Goal: Transaction & Acquisition: Purchase product/service

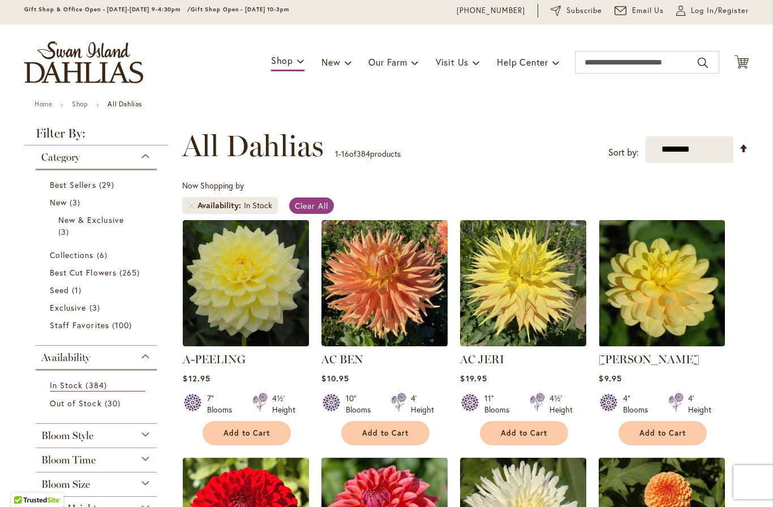
scroll to position [40, 0]
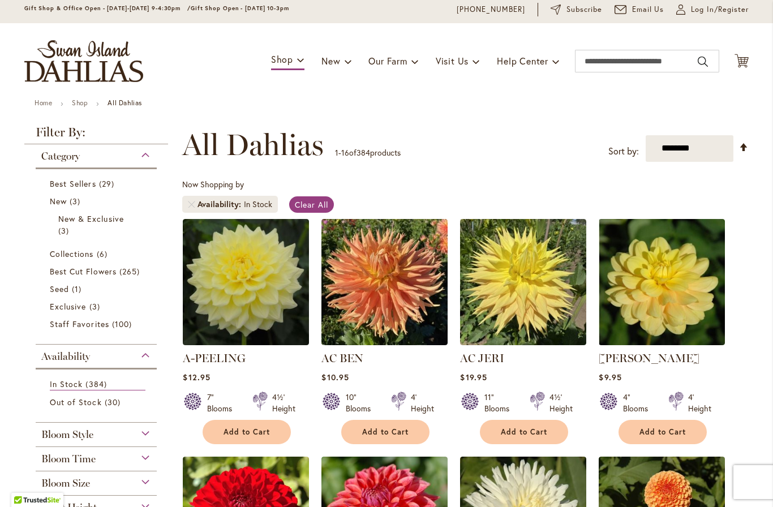
click at [115, 223] on span "New & Exclusive" at bounding box center [91, 218] width 66 height 11
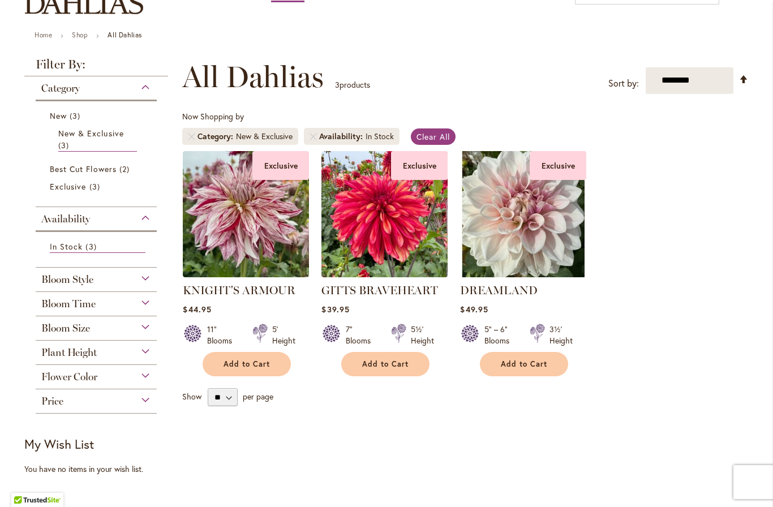
scroll to position [108, 0]
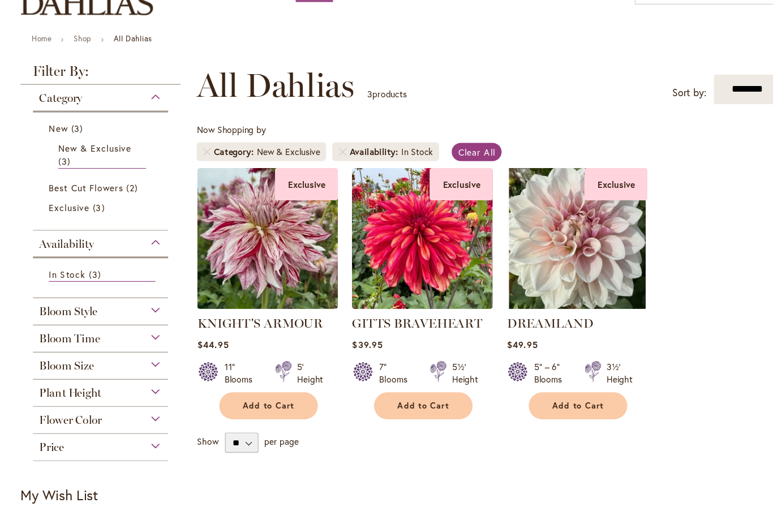
click at [400, 233] on img at bounding box center [384, 213] width 126 height 126
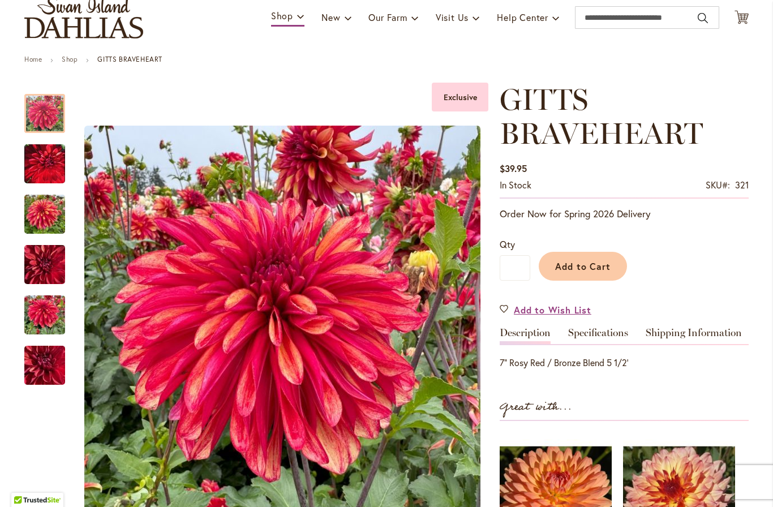
scroll to position [82, 0]
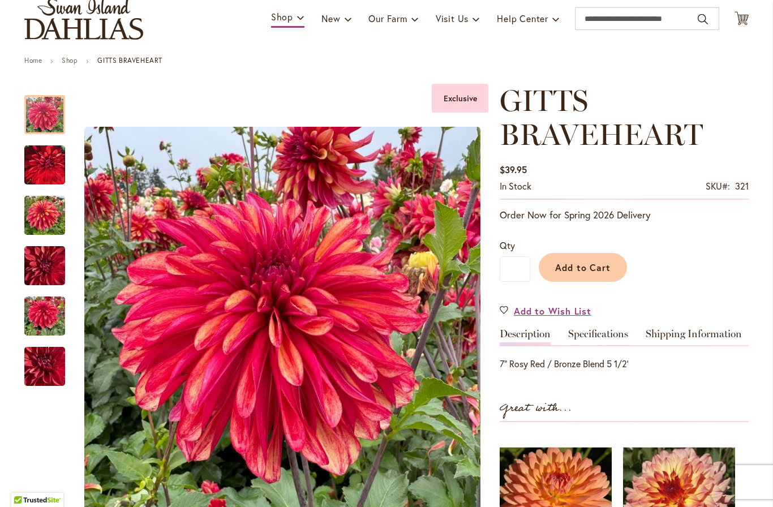
click at [40, 316] on img "GITTS BRAVEHEART" at bounding box center [44, 316] width 41 height 54
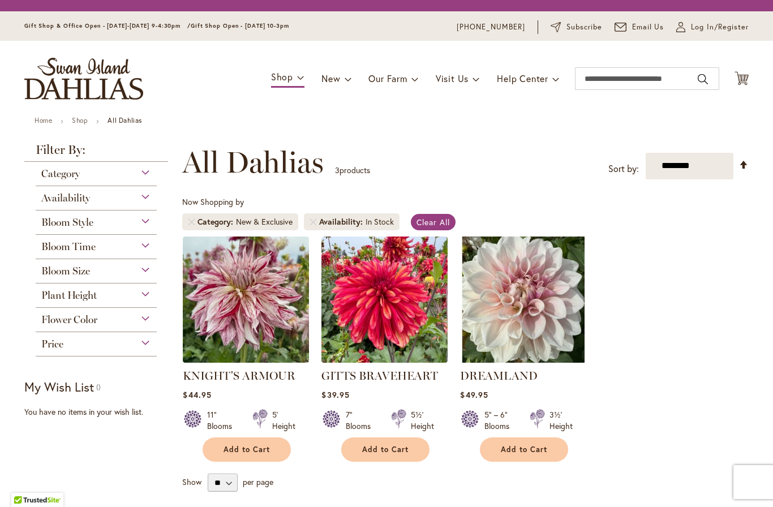
scroll to position [0, 6]
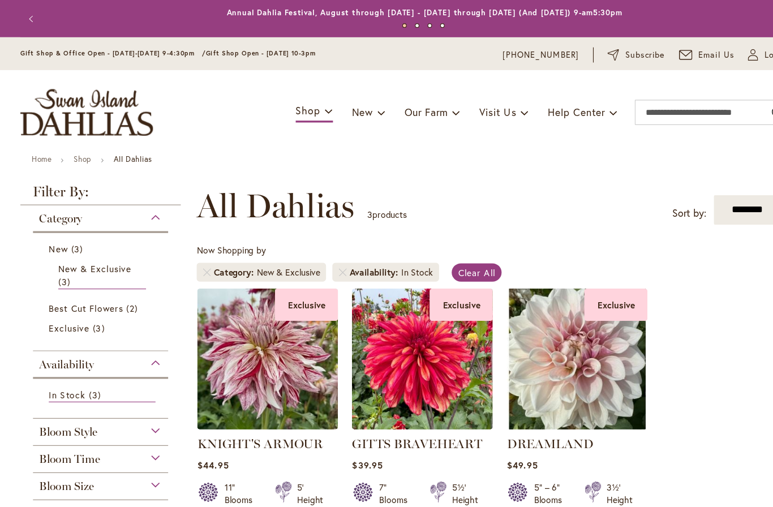
click at [535, 328] on img at bounding box center [523, 321] width 126 height 126
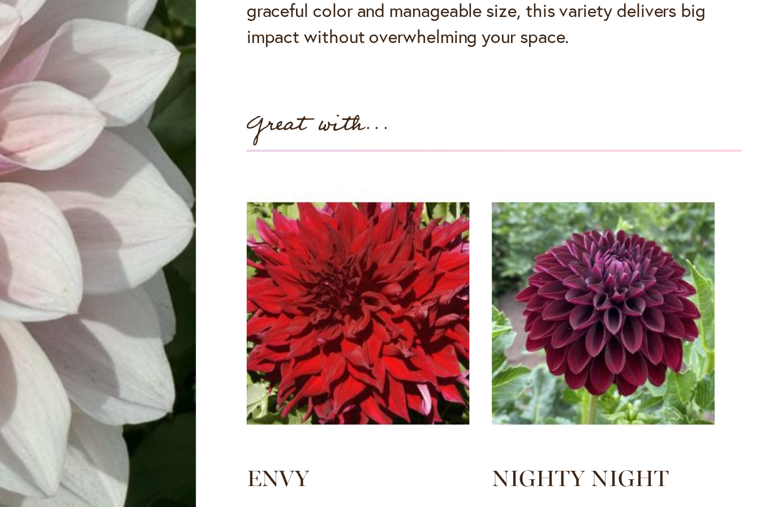
scroll to position [339, 0]
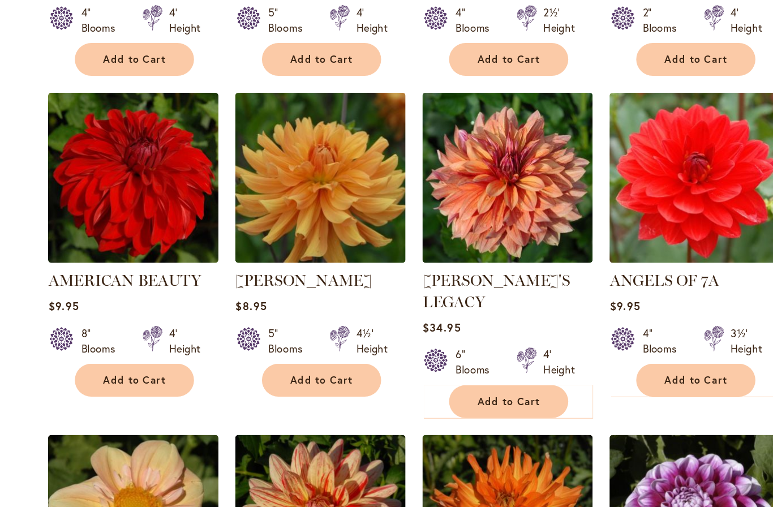
scroll to position [585, 0]
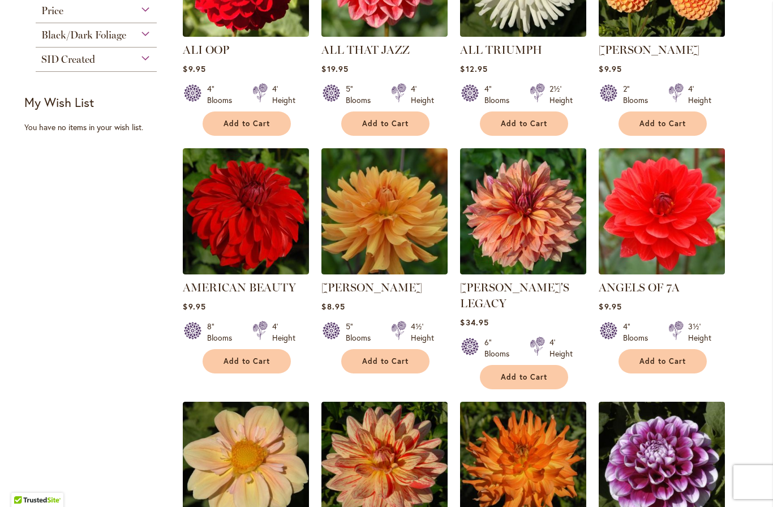
click at [544, 242] on img at bounding box center [523, 211] width 126 height 126
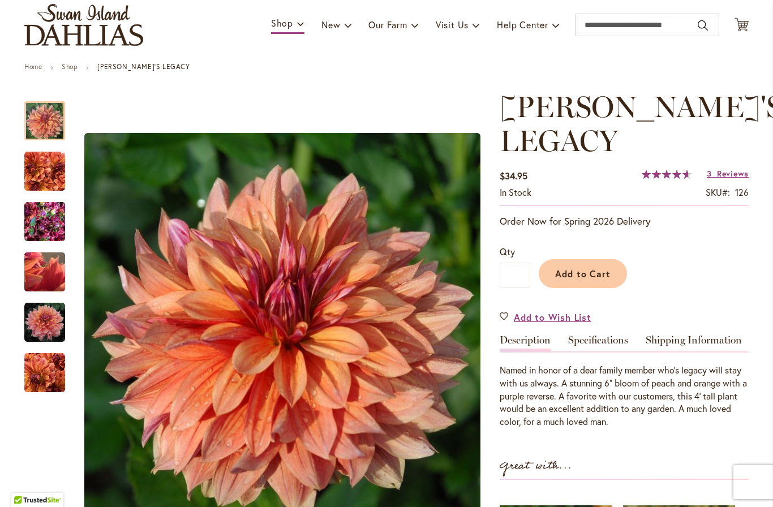
scroll to position [81, 0]
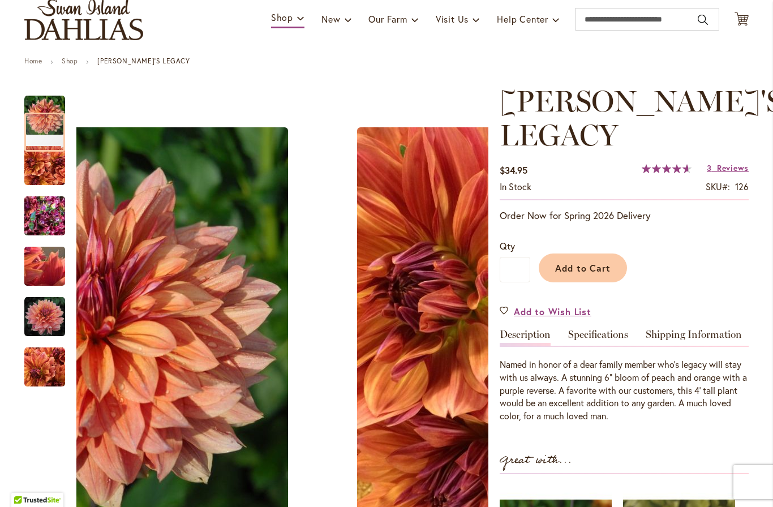
click at [46, 226] on img "Andy's Legacy" at bounding box center [44, 216] width 41 height 54
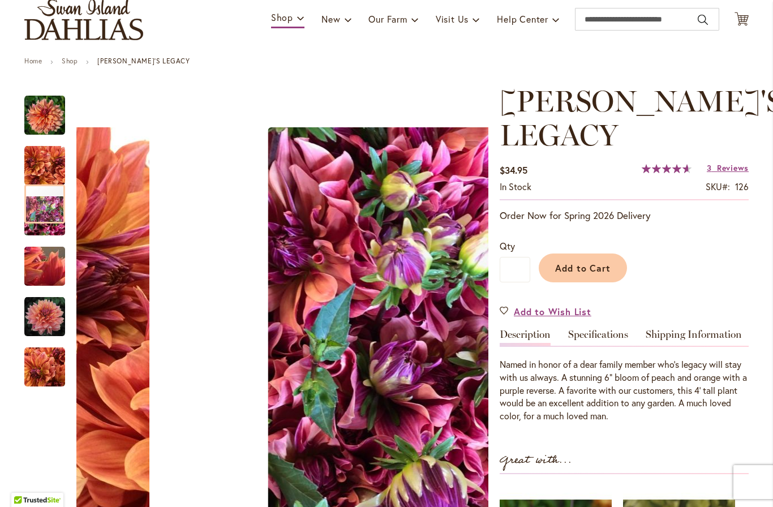
click at [45, 170] on img "Andy's Legacy" at bounding box center [44, 165] width 41 height 41
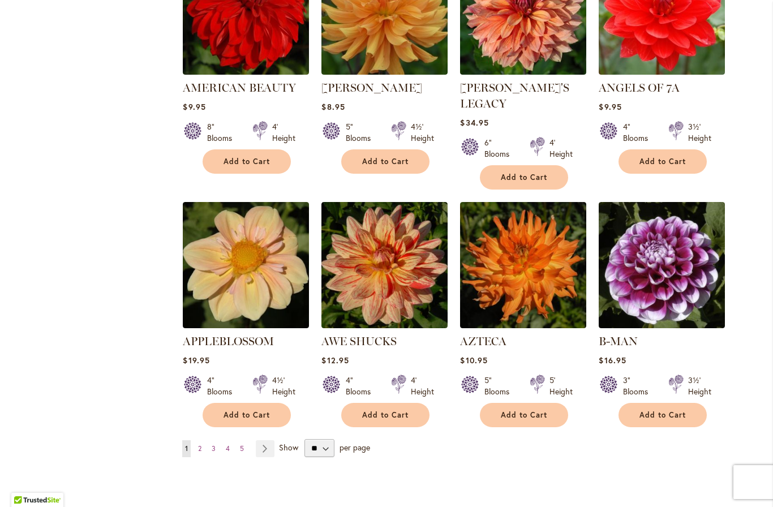
scroll to position [799, 0]
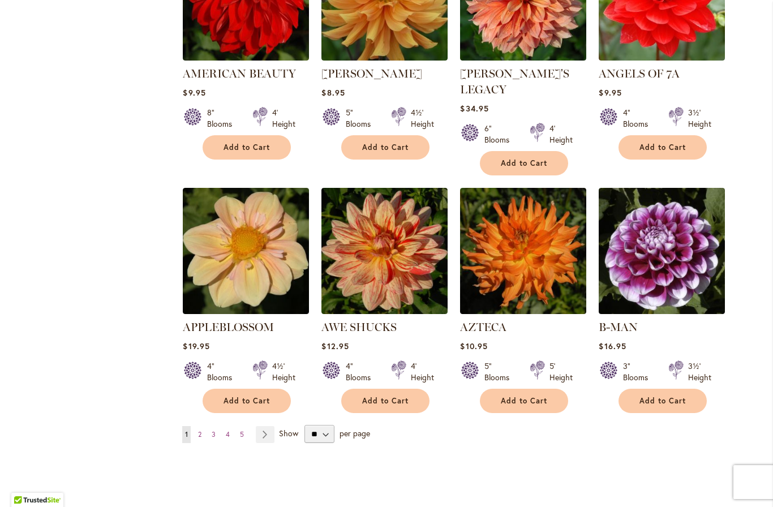
click at [277, 256] on img at bounding box center [246, 251] width 126 height 126
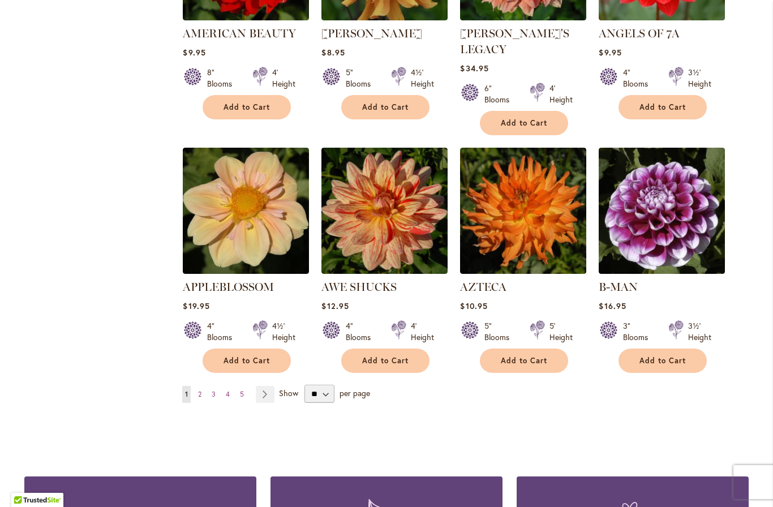
scroll to position [840, 0]
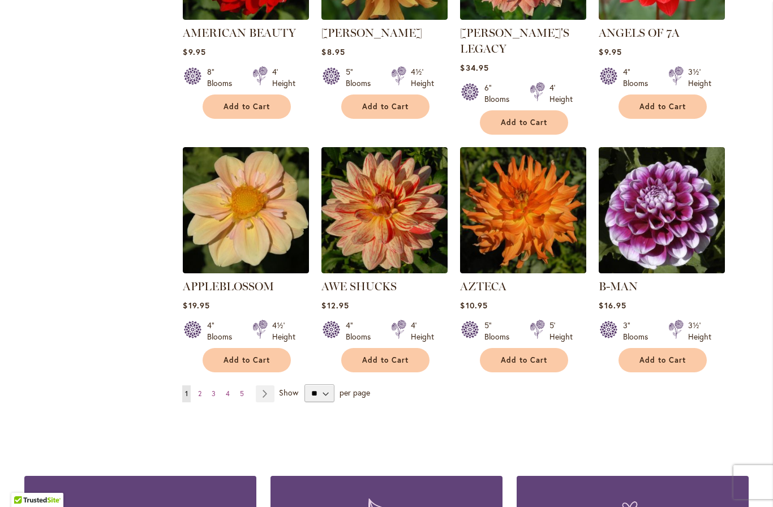
click at [204, 385] on link "Page 2" at bounding box center [199, 393] width 9 height 17
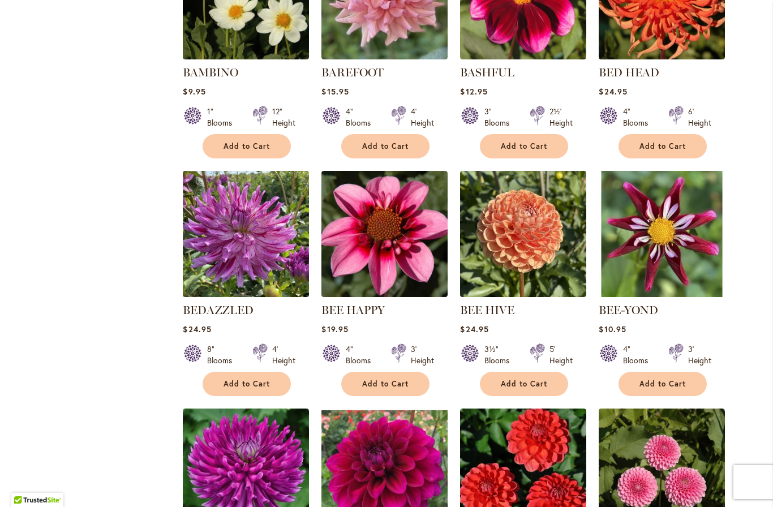
scroll to position [563, 0]
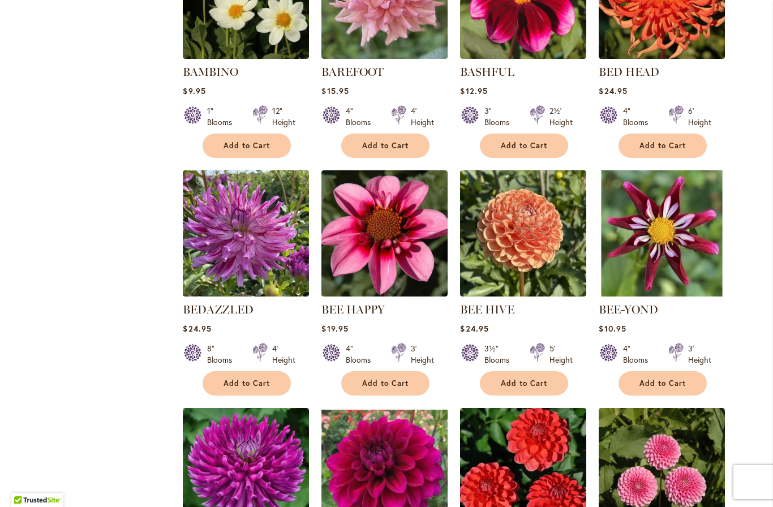
click at [279, 259] on img at bounding box center [246, 233] width 126 height 126
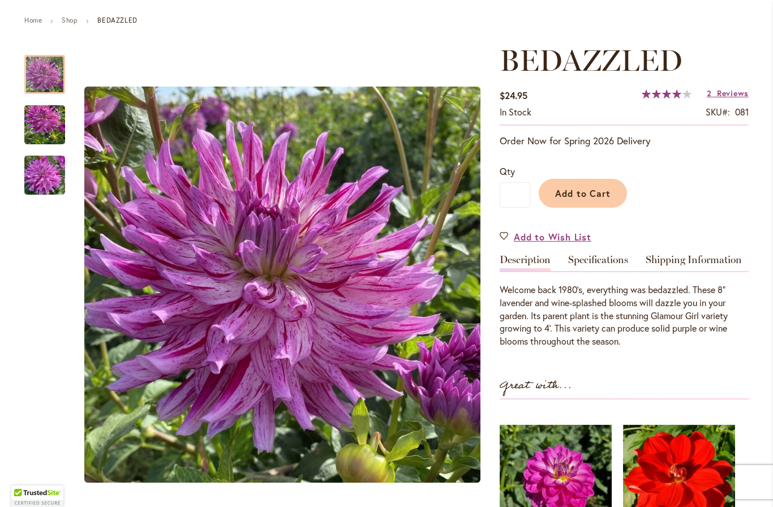
scroll to position [124, 0]
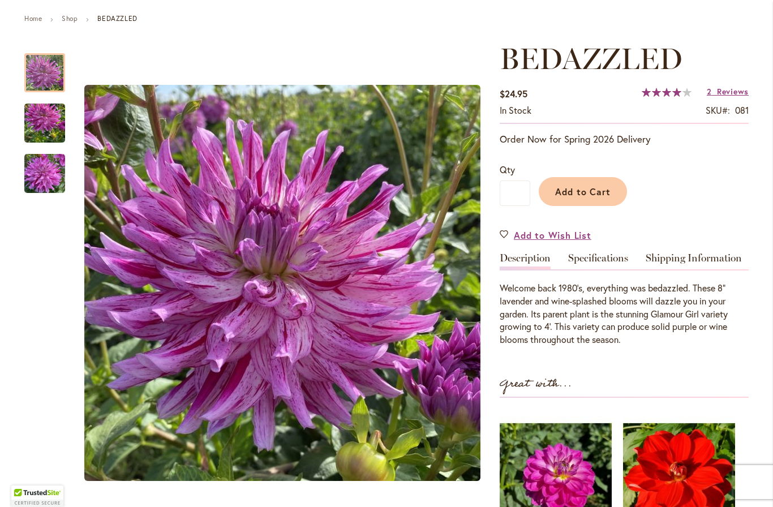
click at [51, 180] on img "Bedazzled" at bounding box center [44, 173] width 41 height 54
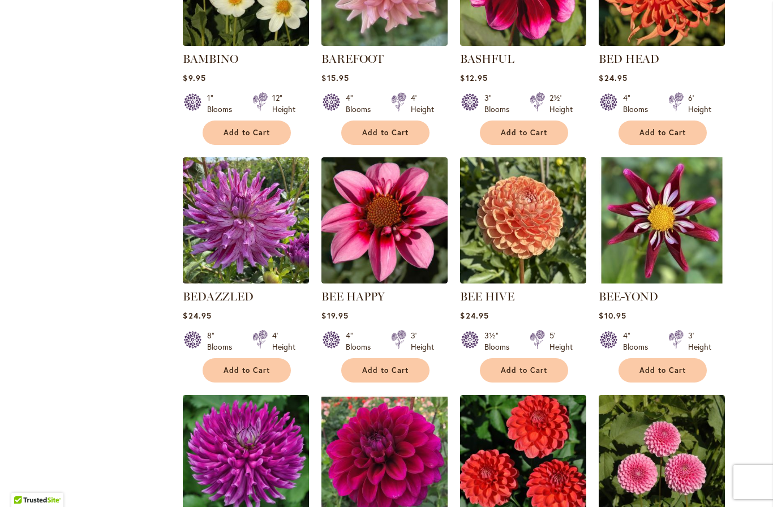
scroll to position [579, 0]
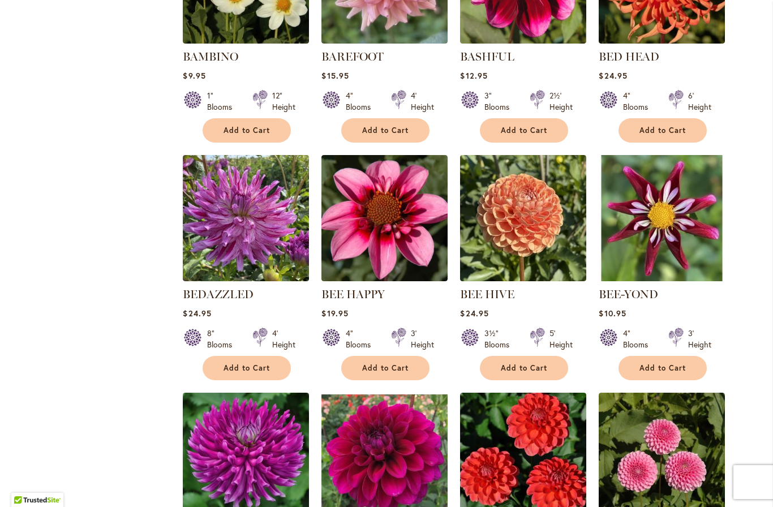
click at [411, 274] on img at bounding box center [384, 218] width 126 height 126
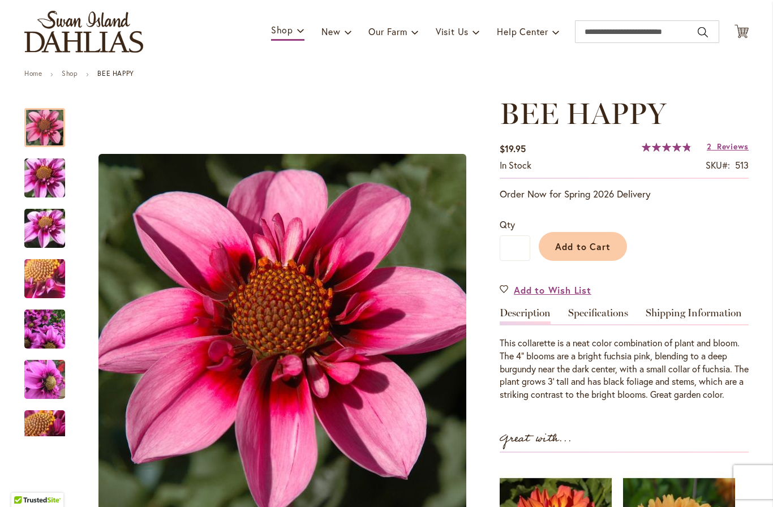
scroll to position [72, 0]
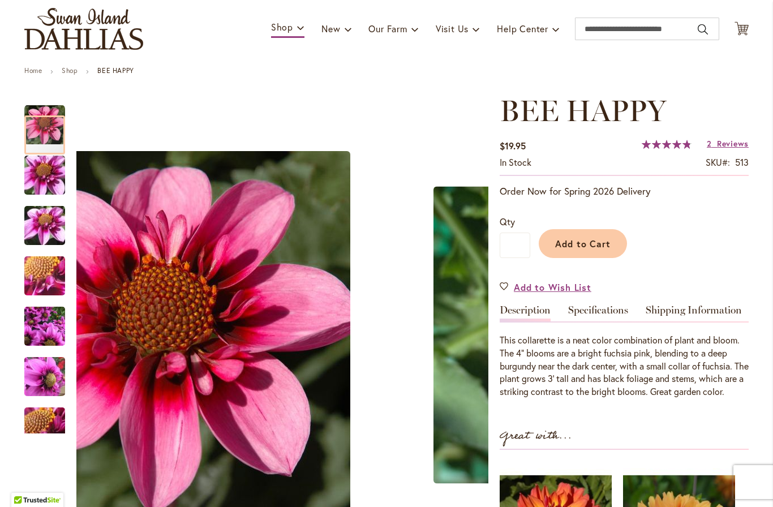
click at [55, 338] on img "BEE HAPPY" at bounding box center [44, 326] width 41 height 54
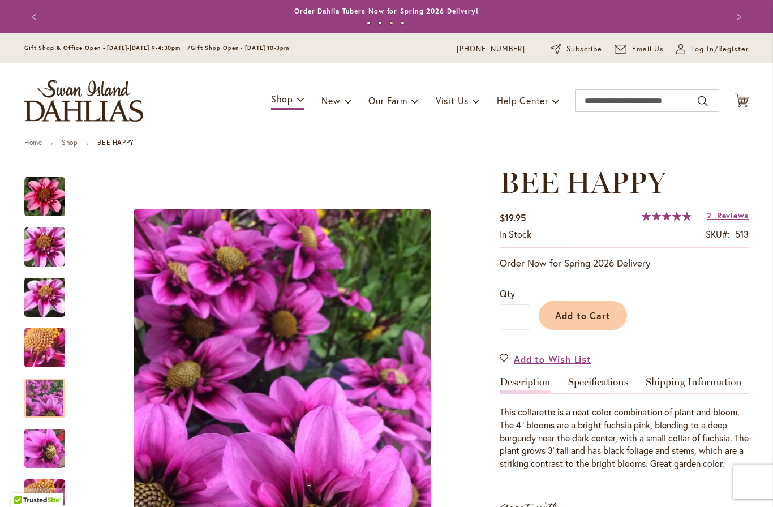
scroll to position [0, 0]
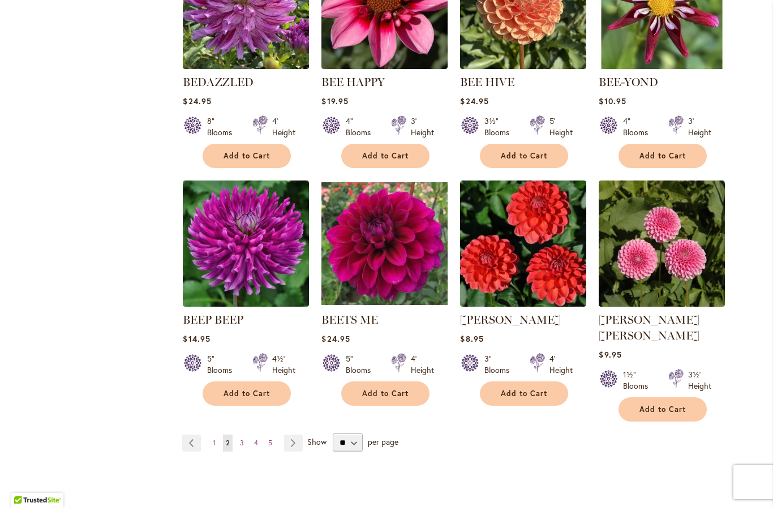
scroll to position [792, 0]
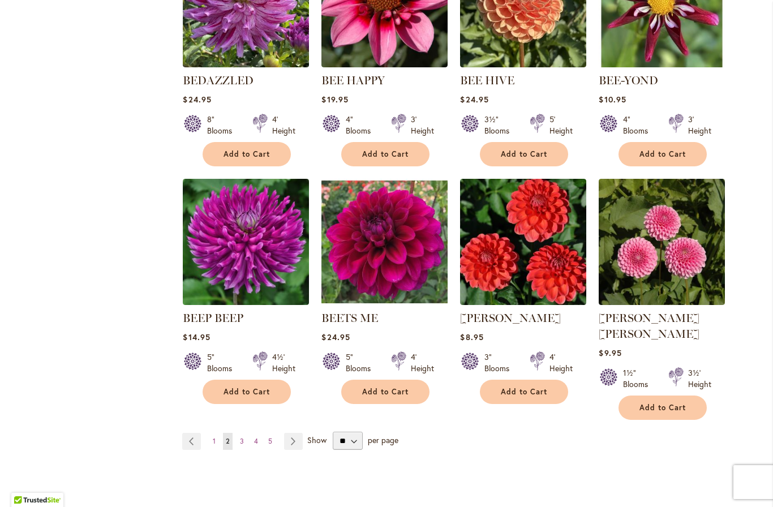
click at [270, 280] on img at bounding box center [246, 242] width 126 height 126
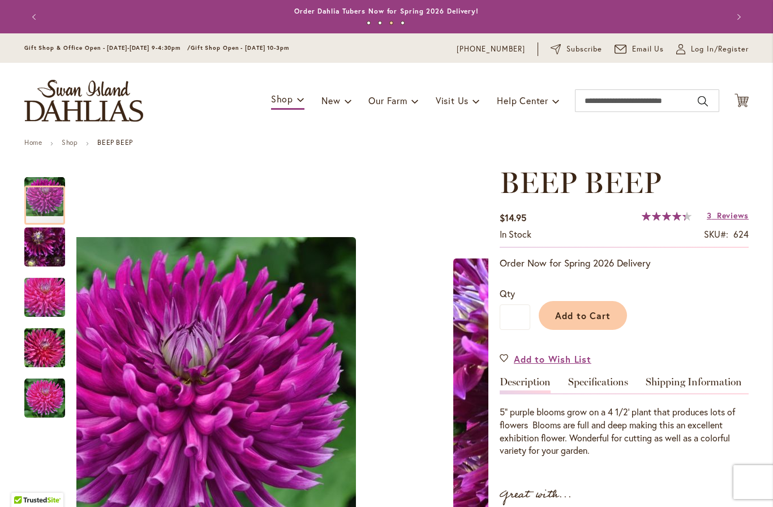
click at [54, 301] on img "BEEP BEEP" at bounding box center [44, 297] width 81 height 54
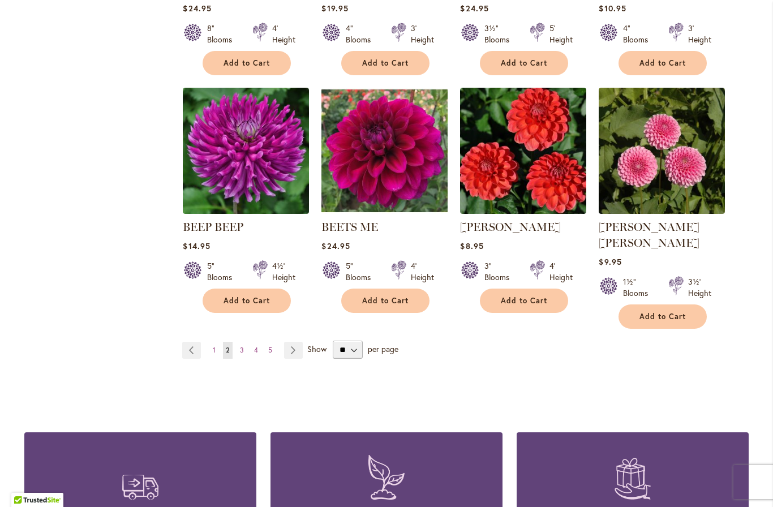
scroll to position [887, 0]
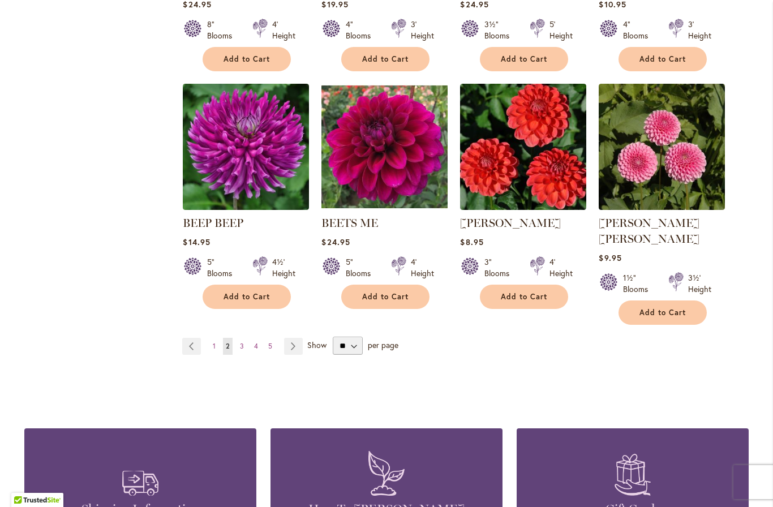
click at [246, 338] on link "Page 3" at bounding box center [242, 346] width 10 height 17
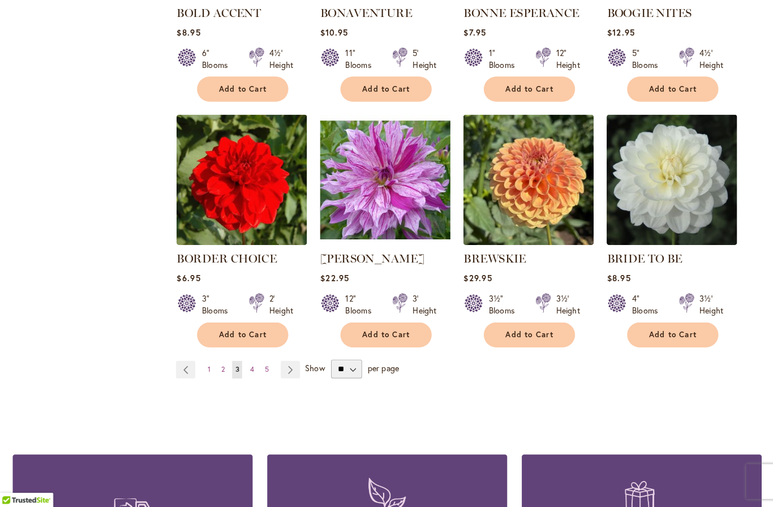
scroll to position [856, 0]
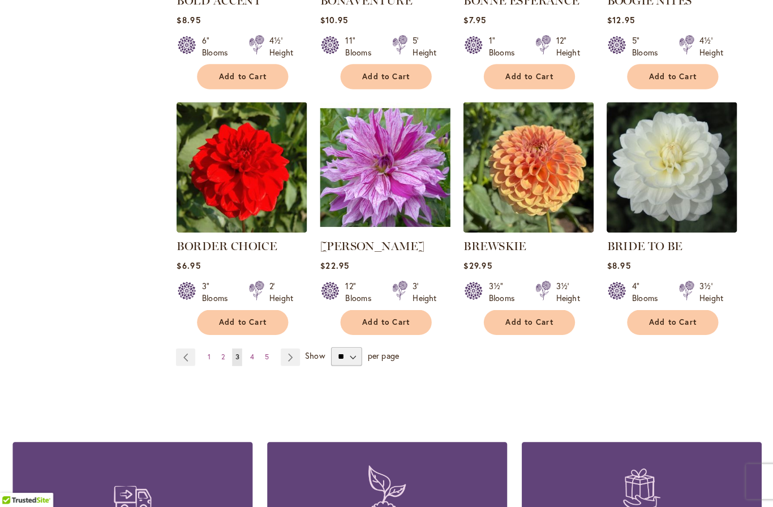
click at [286, 354] on link "Page Next" at bounding box center [292, 362] width 19 height 17
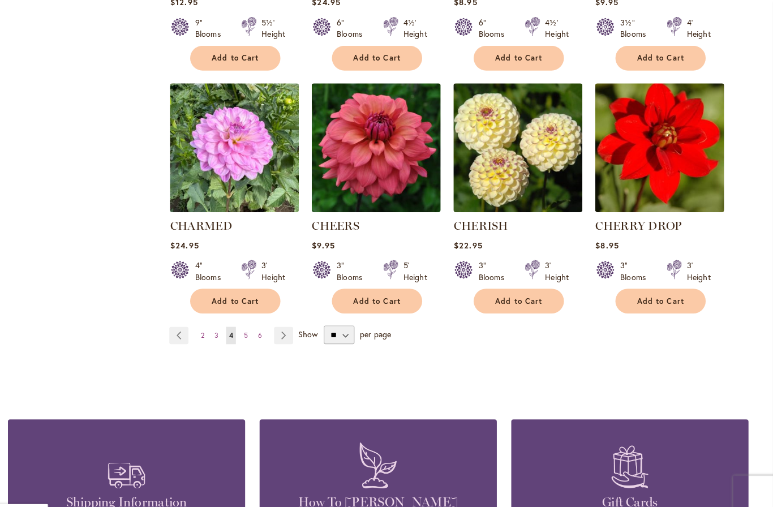
scroll to position [906, 0]
click at [285, 324] on link "Page Next" at bounding box center [294, 328] width 19 height 17
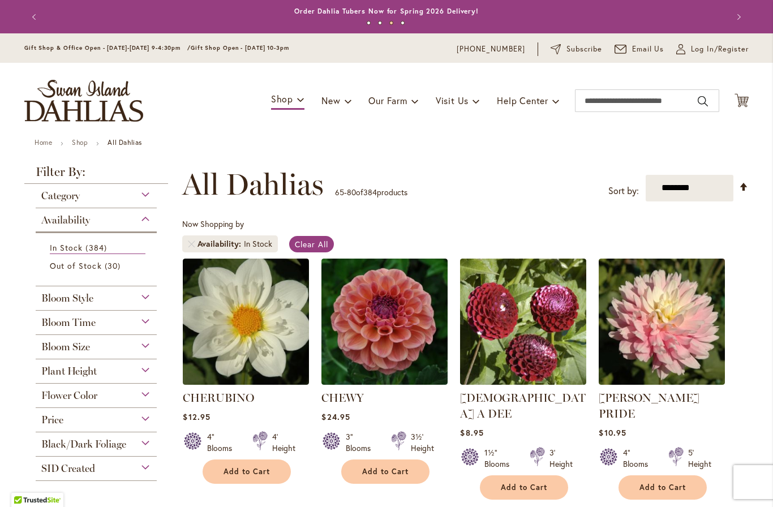
click at [414, 342] on img at bounding box center [384, 321] width 126 height 126
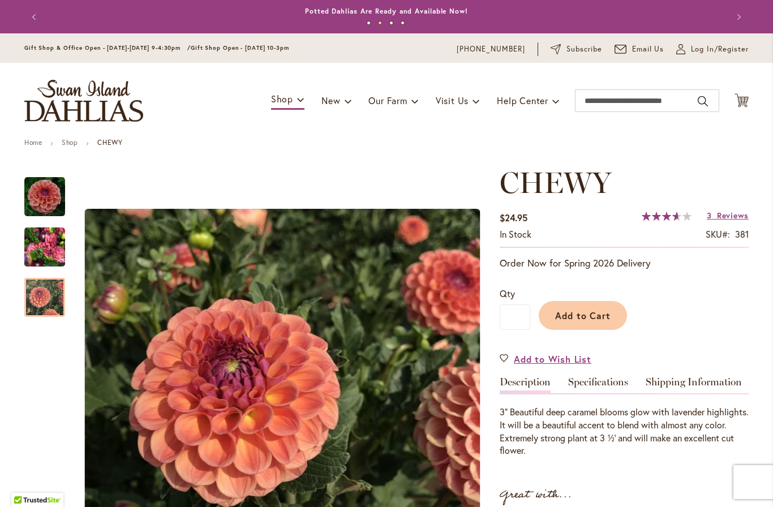
click at [55, 304] on img "CHEWY" at bounding box center [44, 297] width 41 height 41
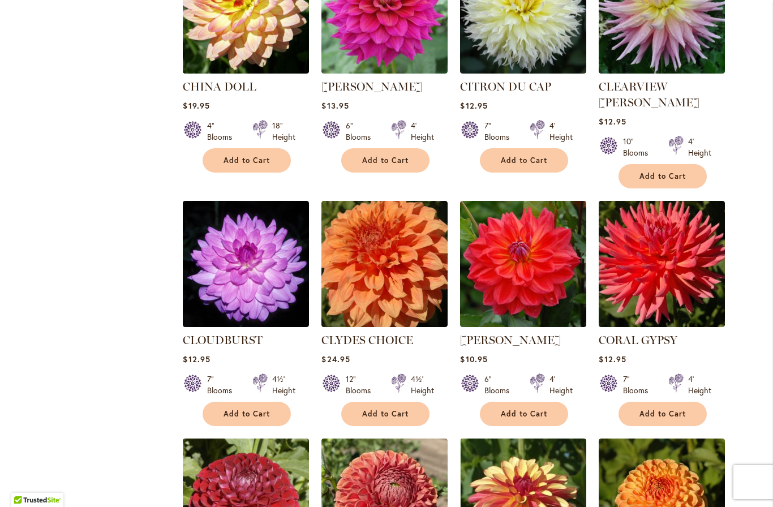
scroll to position [564, 0]
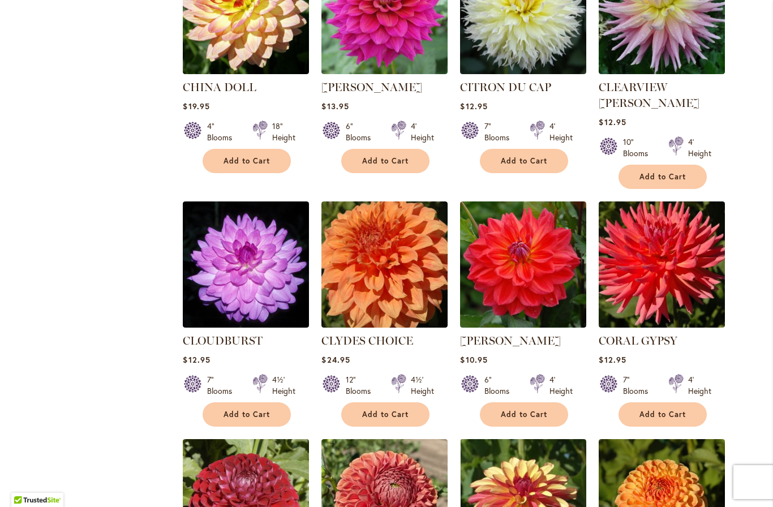
click at [269, 265] on img at bounding box center [246, 264] width 126 height 126
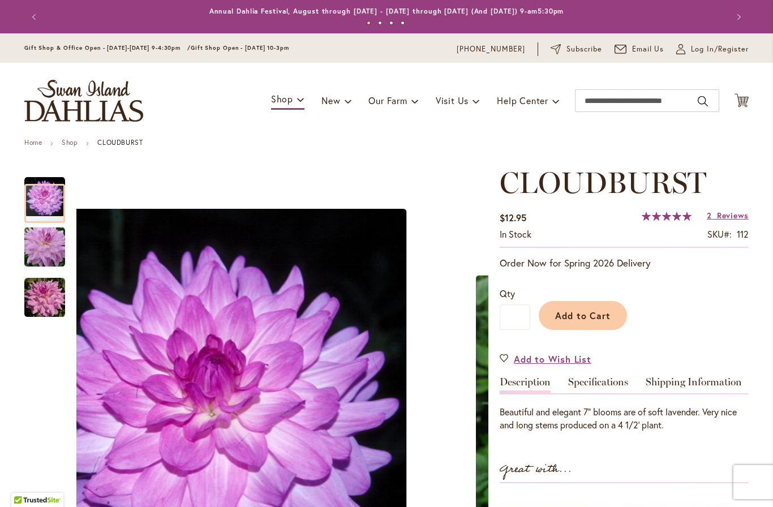
click at [38, 247] on img "Cloudburst" at bounding box center [44, 247] width 81 height 54
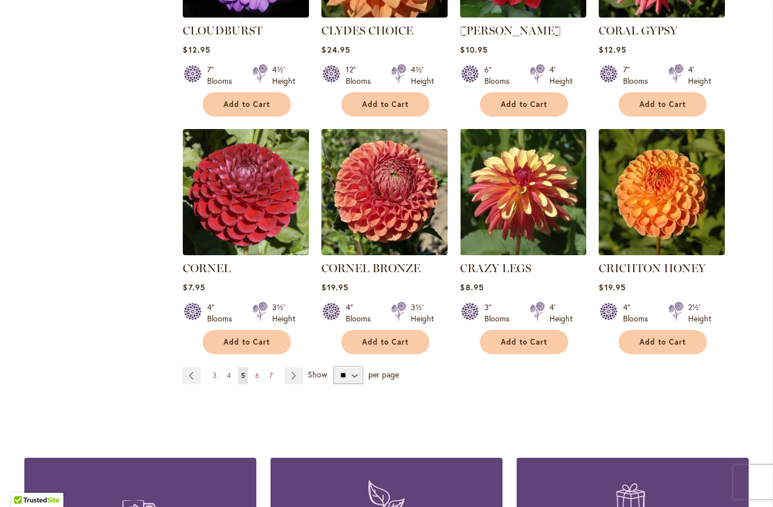
scroll to position [876, 0]
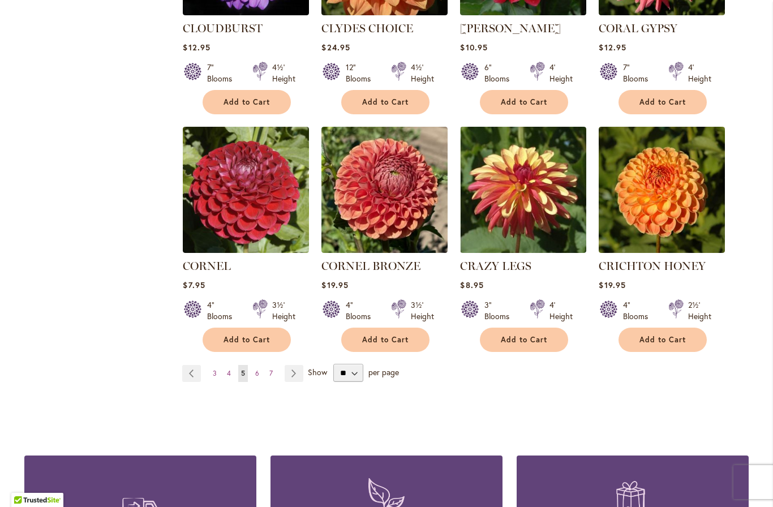
click at [411, 190] on img at bounding box center [384, 190] width 126 height 126
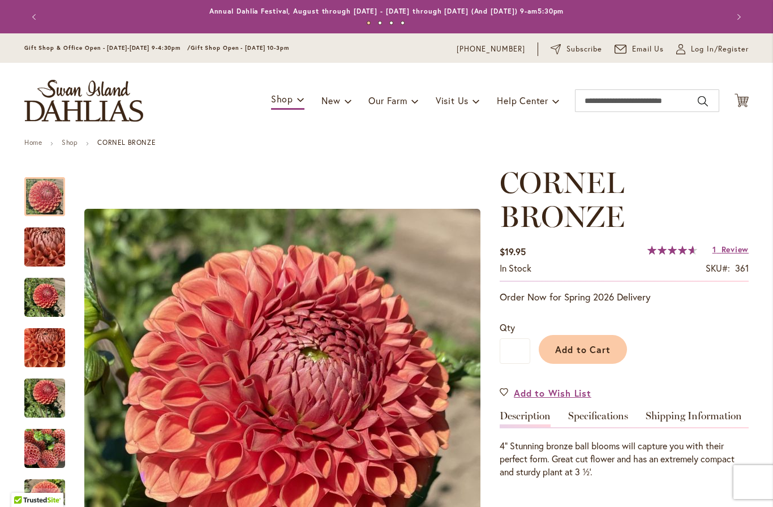
click at [54, 396] on img "CORNEL BRONZE" at bounding box center [44, 398] width 41 height 54
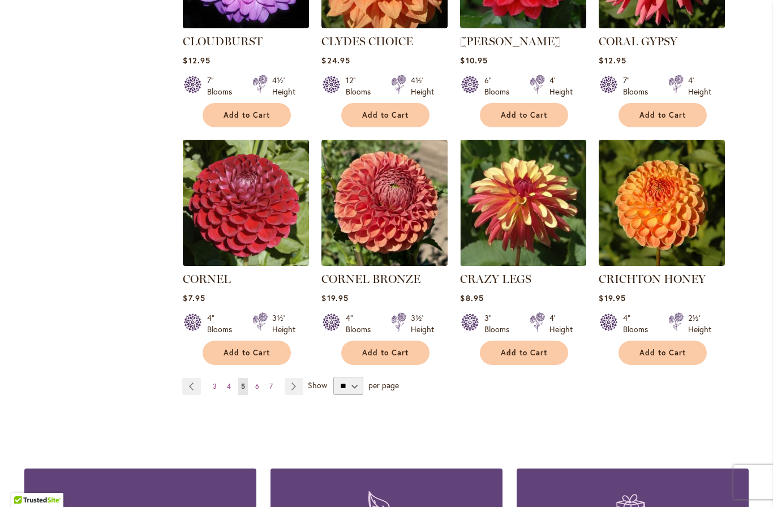
scroll to position [882, 0]
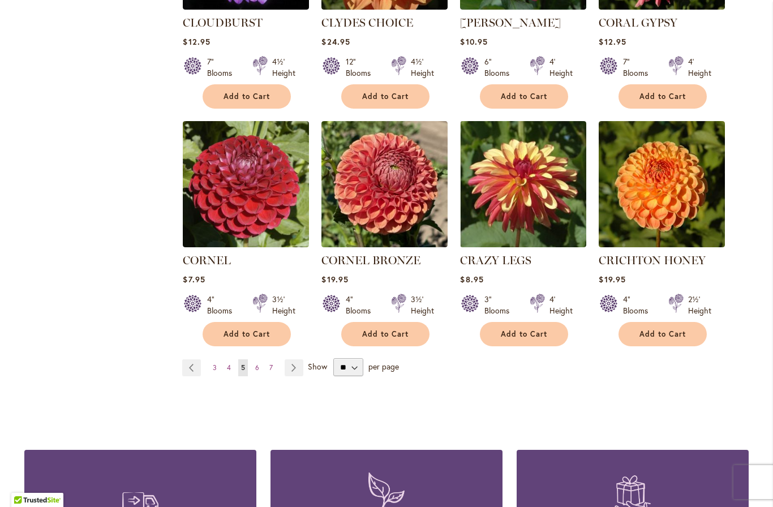
click at [301, 359] on link "Page Next" at bounding box center [294, 367] width 19 height 17
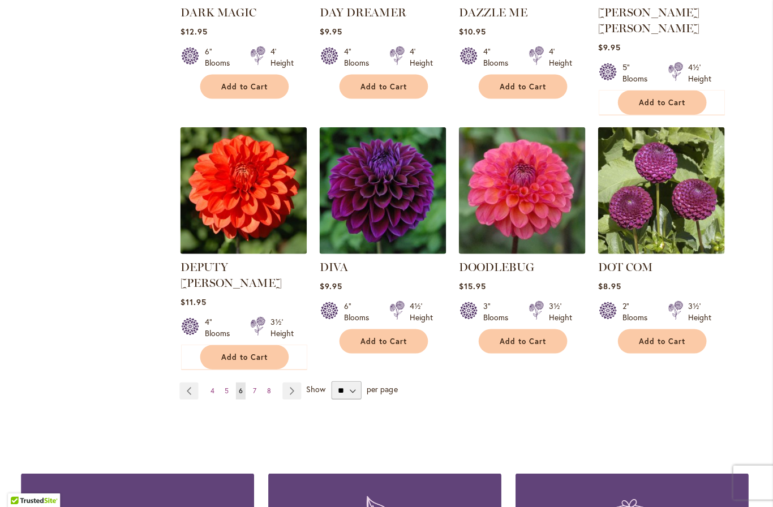
scroll to position [874, 0]
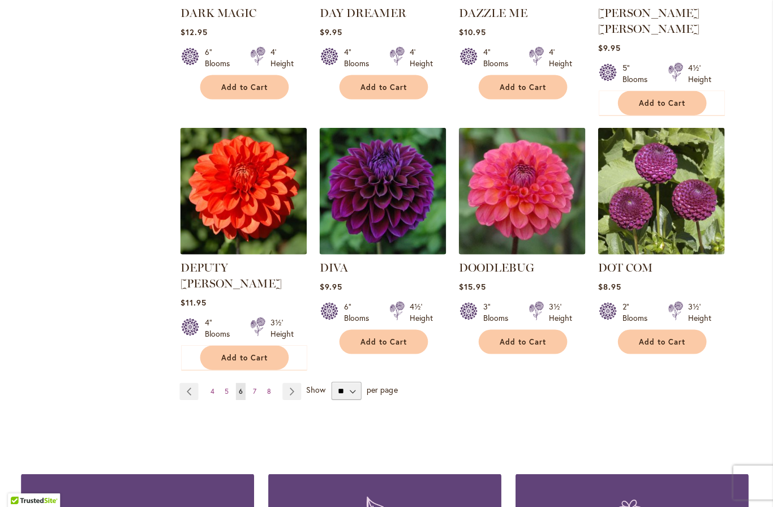
click at [295, 383] on link "Page Next" at bounding box center [294, 391] width 19 height 17
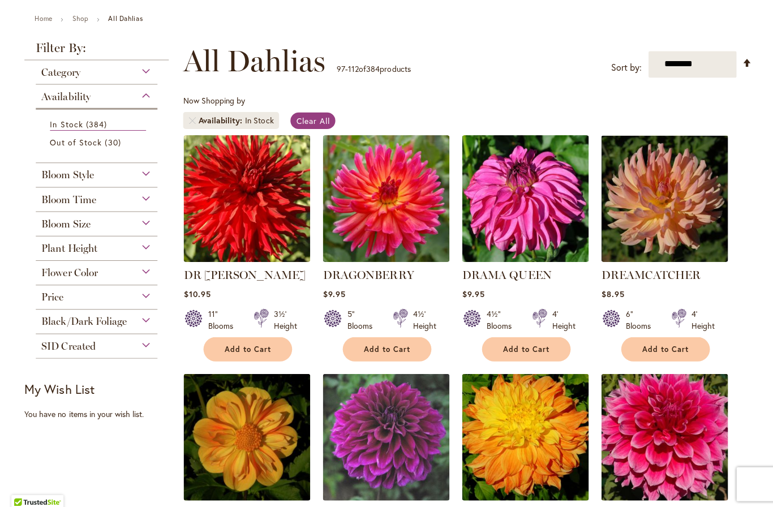
scroll to position [125, 0]
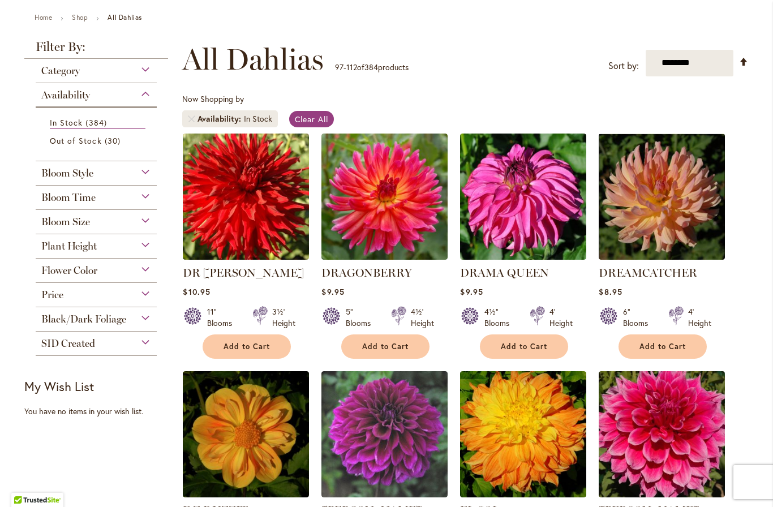
click at [677, 228] on img at bounding box center [661, 196] width 126 height 126
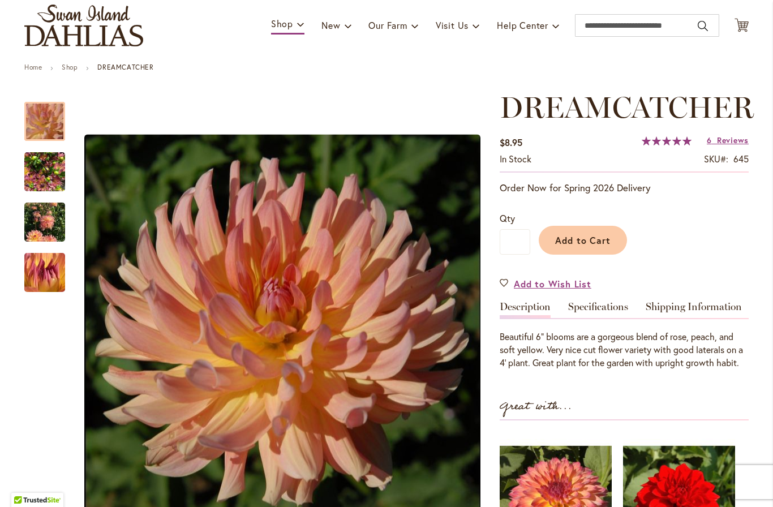
scroll to position [71, 0]
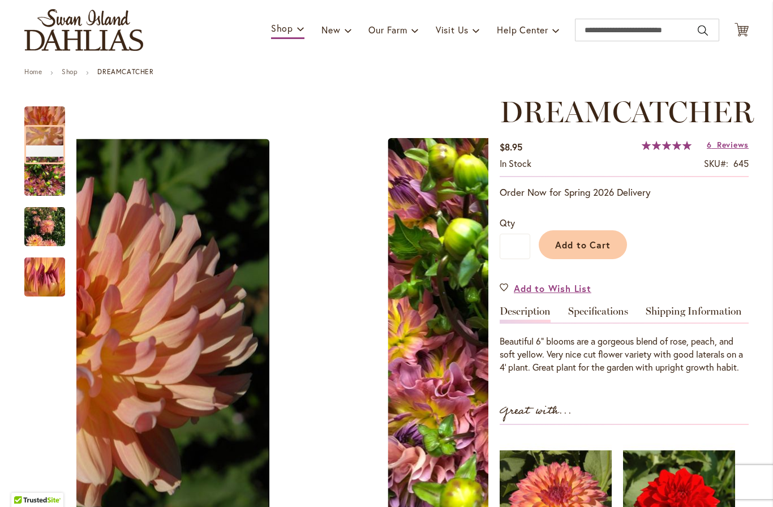
click at [41, 241] on img "Dreamcatcher" at bounding box center [44, 227] width 41 height 54
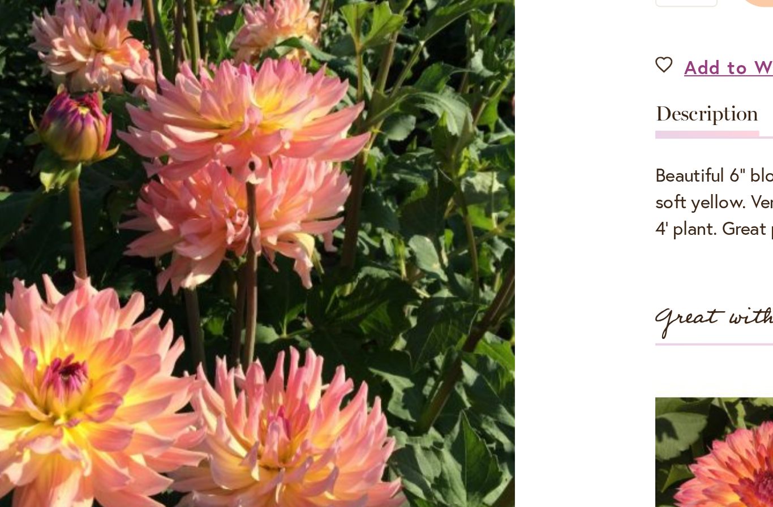
scroll to position [111, 0]
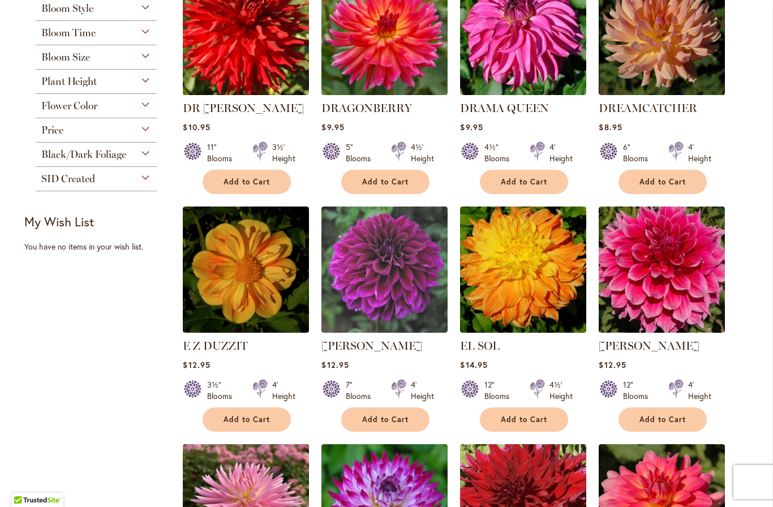
scroll to position [292, 0]
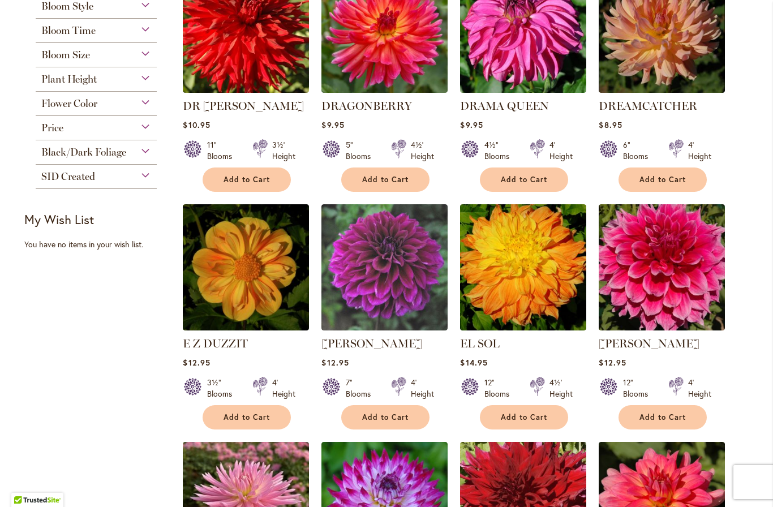
click at [270, 287] on img at bounding box center [246, 267] width 126 height 126
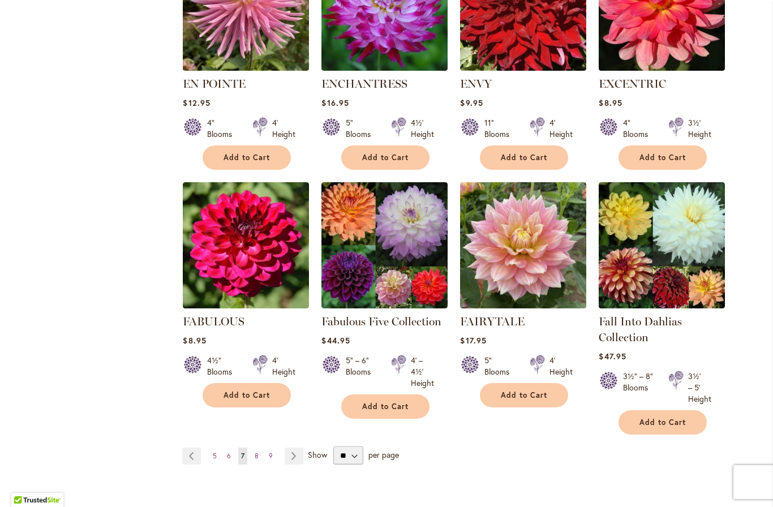
scroll to position [791, 0]
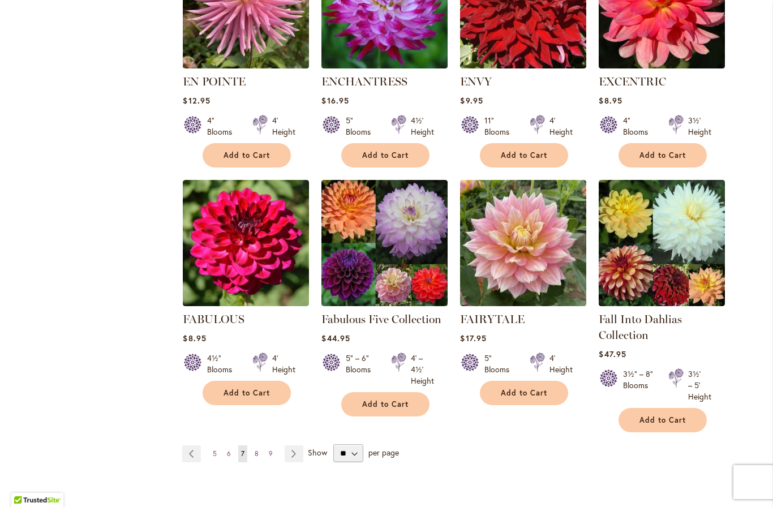
click at [537, 271] on img at bounding box center [523, 243] width 126 height 126
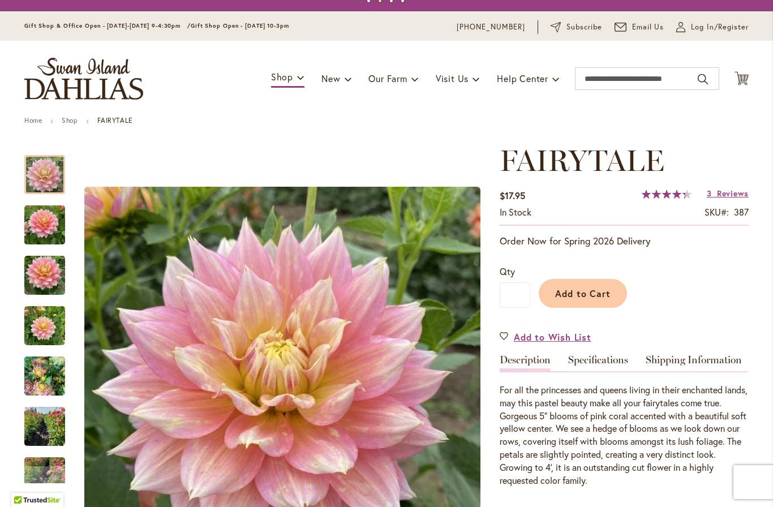
scroll to position [21, 0]
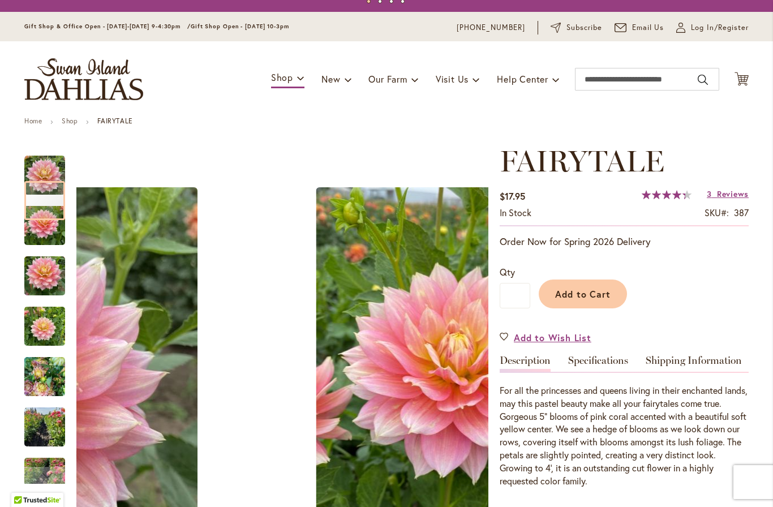
click at [34, 377] on img "Fairytale" at bounding box center [44, 377] width 41 height 54
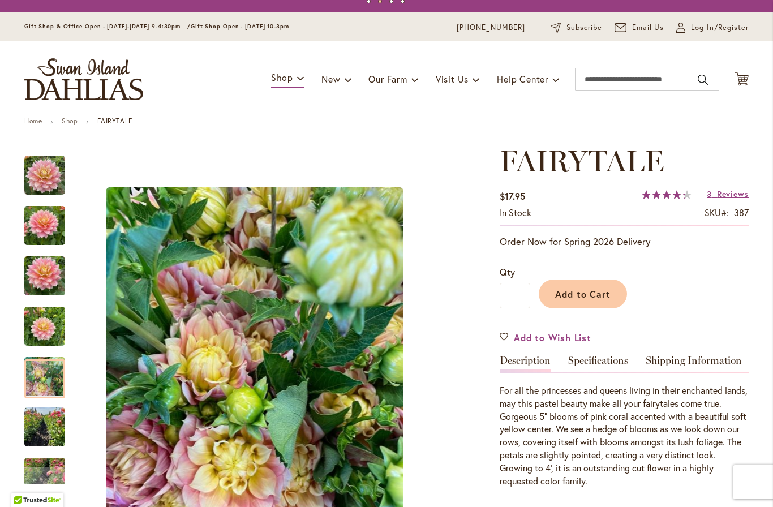
click at [48, 432] on img "Fairytale" at bounding box center [44, 427] width 41 height 54
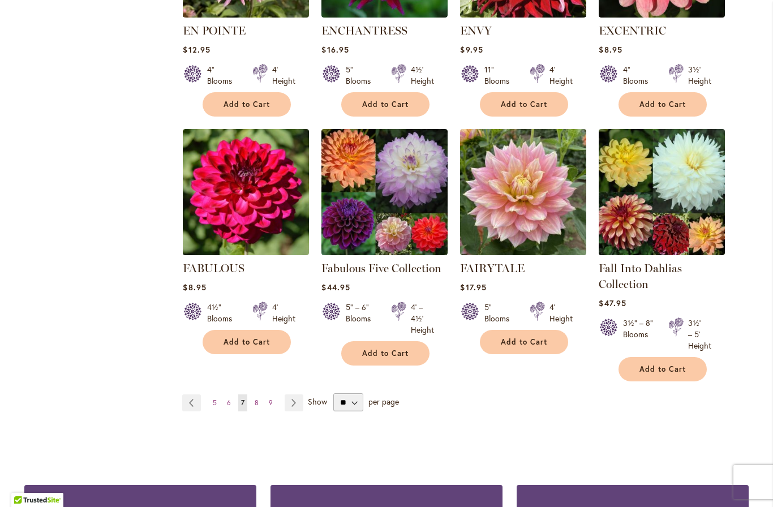
scroll to position [843, 0]
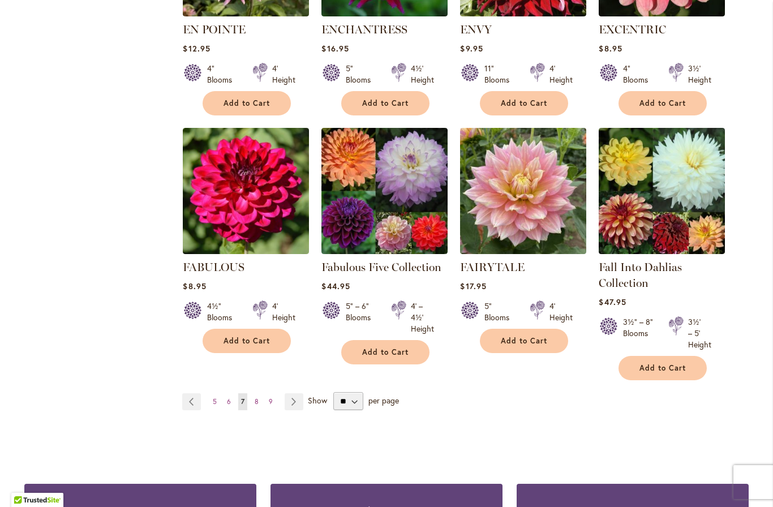
click at [294, 409] on link "Page Next" at bounding box center [294, 401] width 19 height 17
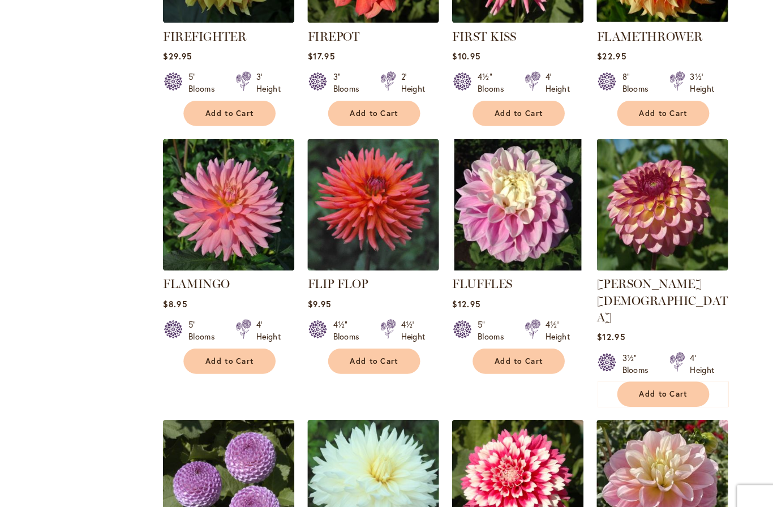
scroll to position [617, 0]
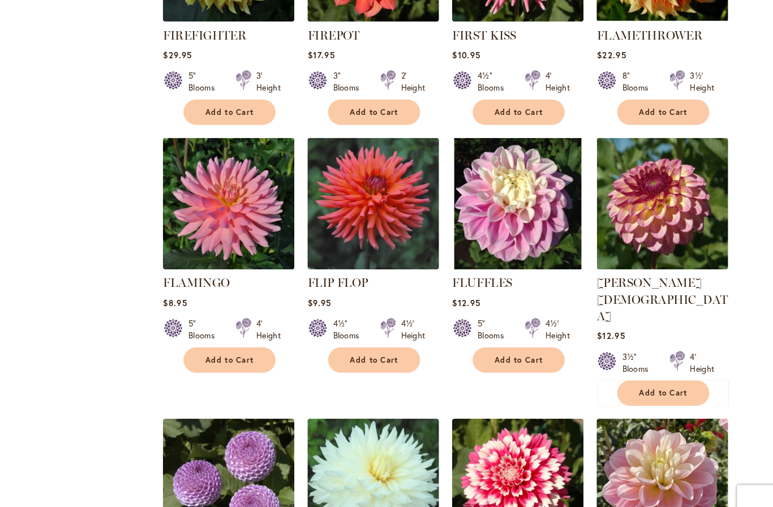
click at [385, 226] on img at bounding box center [384, 195] width 126 height 126
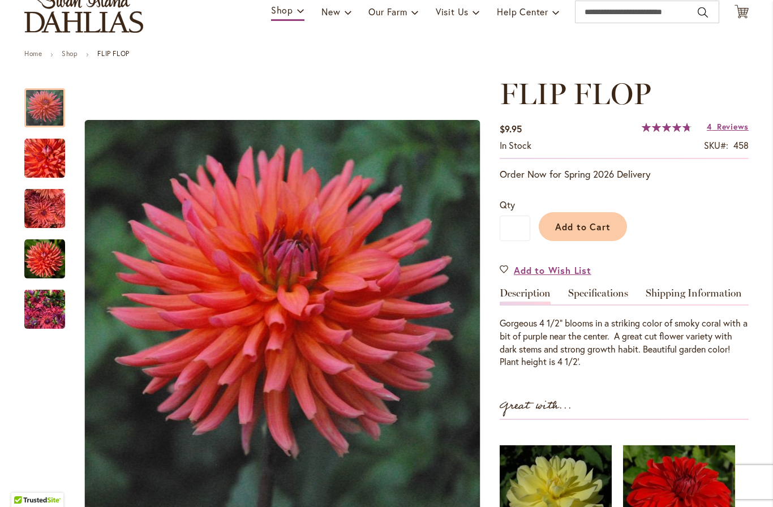
scroll to position [91, 0]
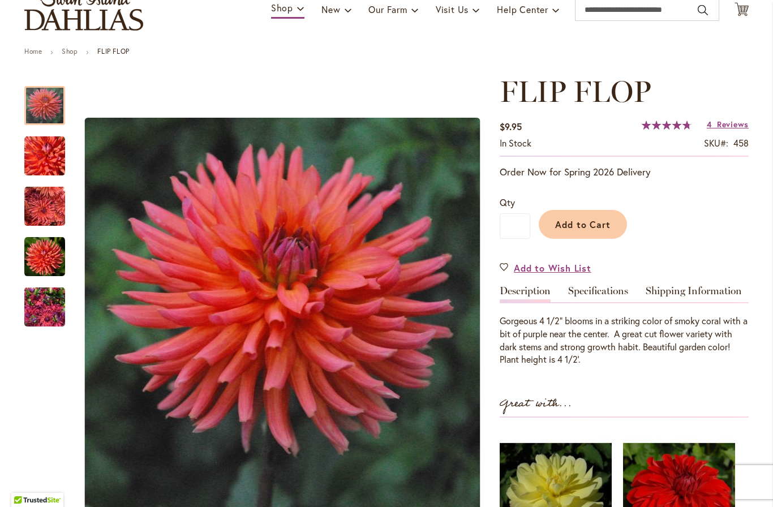
click at [40, 310] on img "FLIP FLOP" at bounding box center [44, 307] width 41 height 54
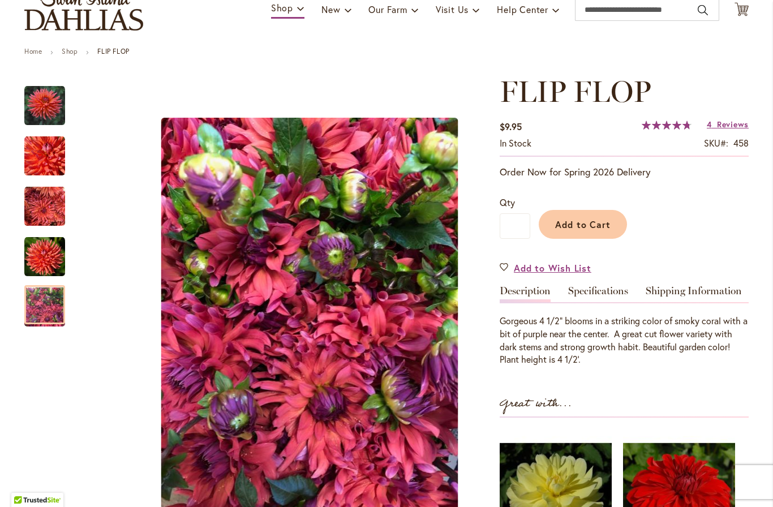
click at [43, 255] on img "FLIP FLOP" at bounding box center [44, 256] width 41 height 41
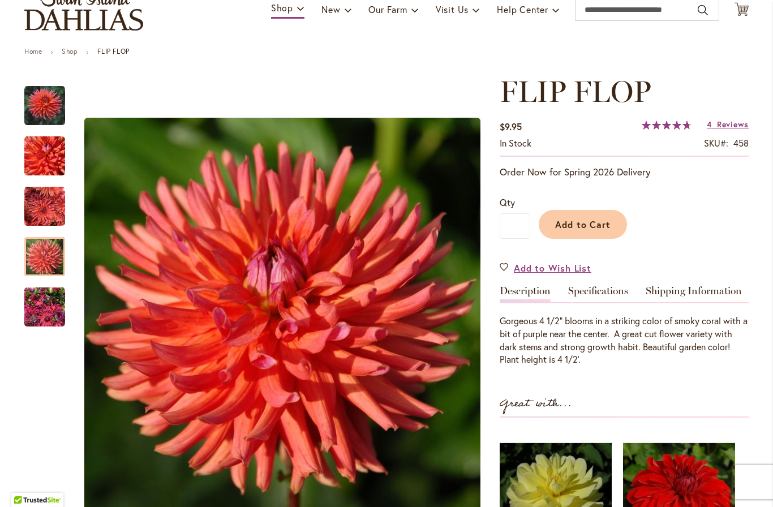
click at [41, 206] on img "FLIP FLOP" at bounding box center [44, 206] width 41 height 41
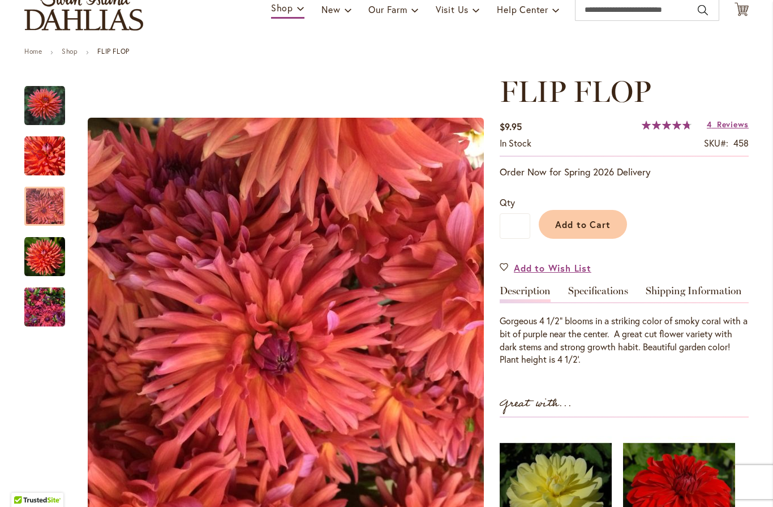
click at [37, 98] on img "FLIP FLOP" at bounding box center [44, 105] width 41 height 41
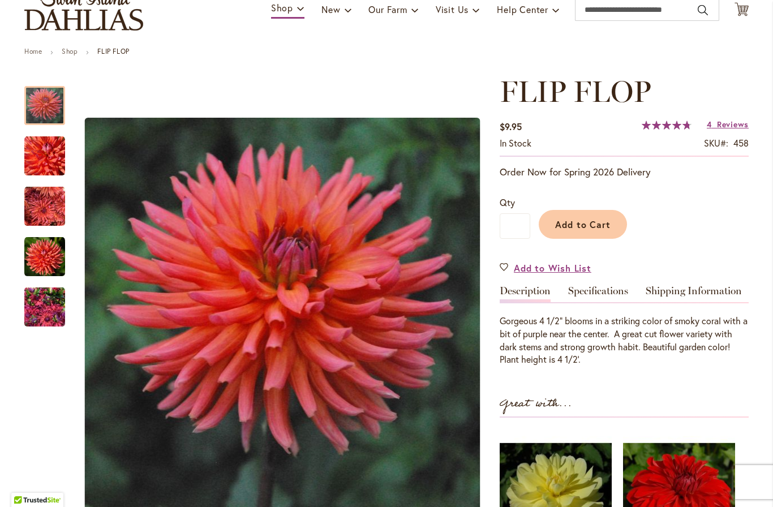
click at [41, 211] on img "FLIP FLOP" at bounding box center [44, 206] width 41 height 41
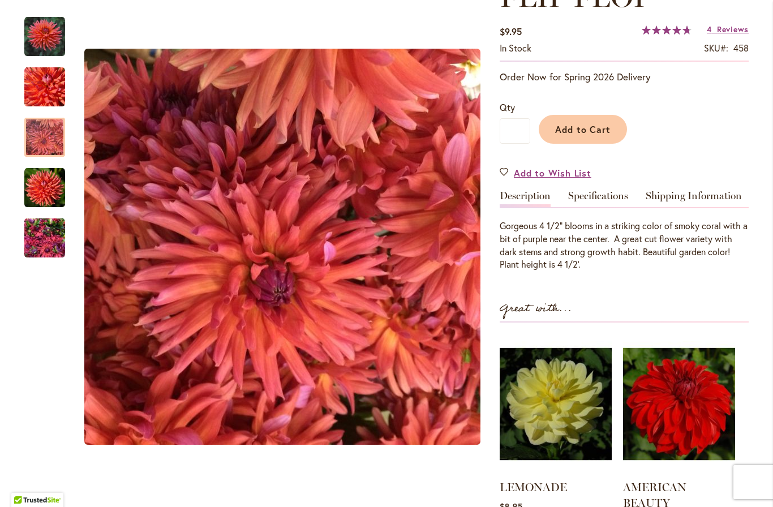
scroll to position [193, 0]
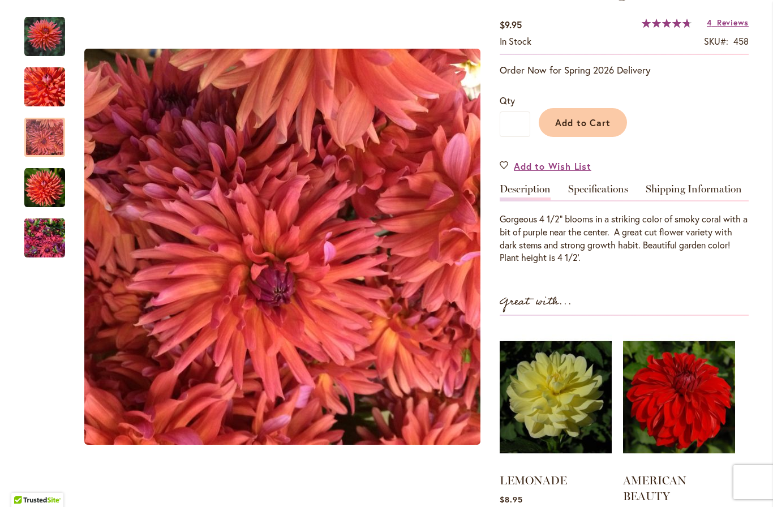
click at [737, 23] on span "Reviews" at bounding box center [733, 22] width 32 height 11
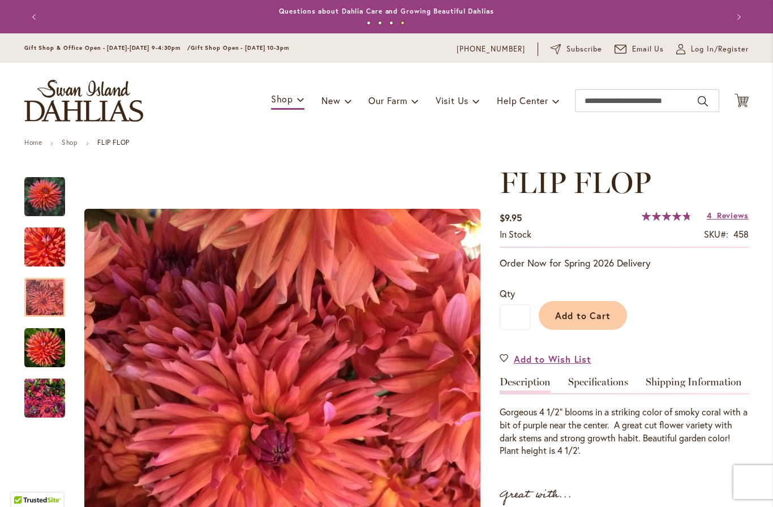
scroll to position [0, 0]
click at [589, 312] on span "Add to Cart" at bounding box center [583, 315] width 56 height 12
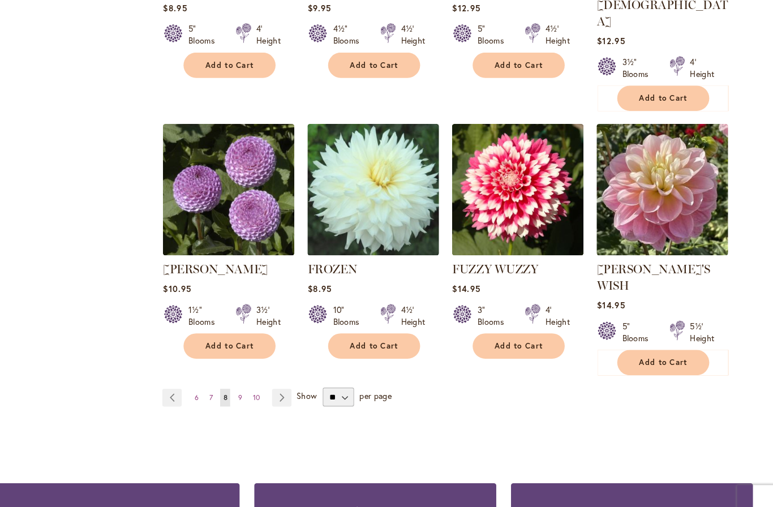
scroll to position [902, 0]
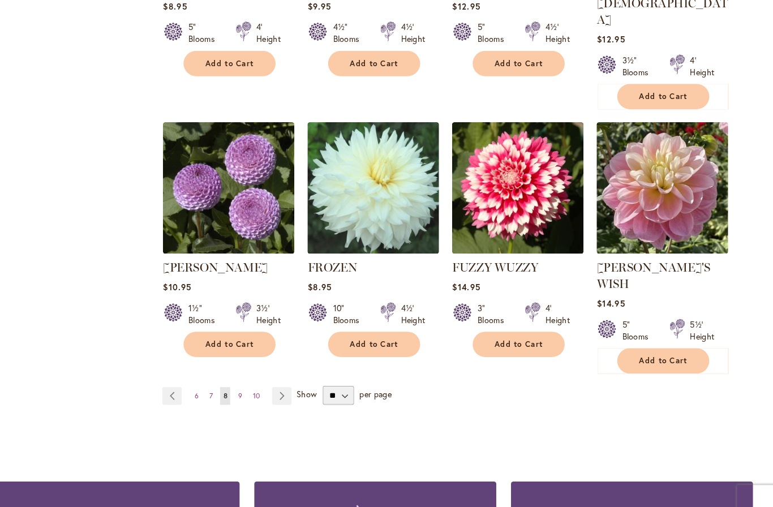
click at [287, 371] on link "Page Next" at bounding box center [296, 379] width 19 height 17
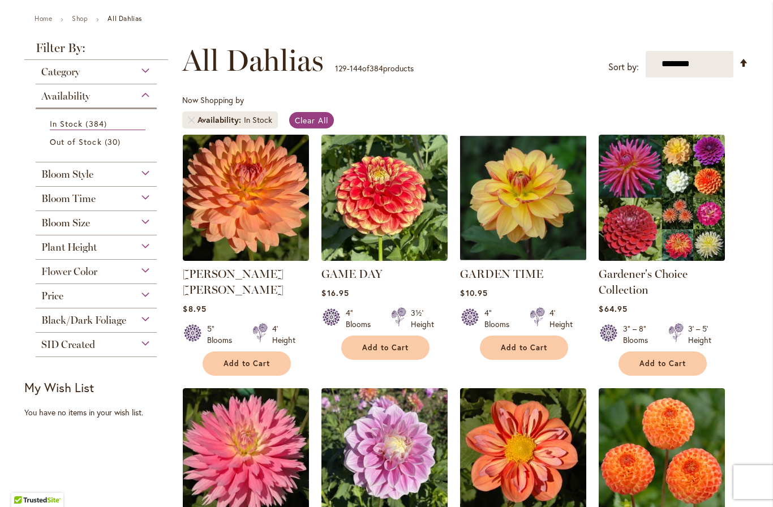
scroll to position [125, 0]
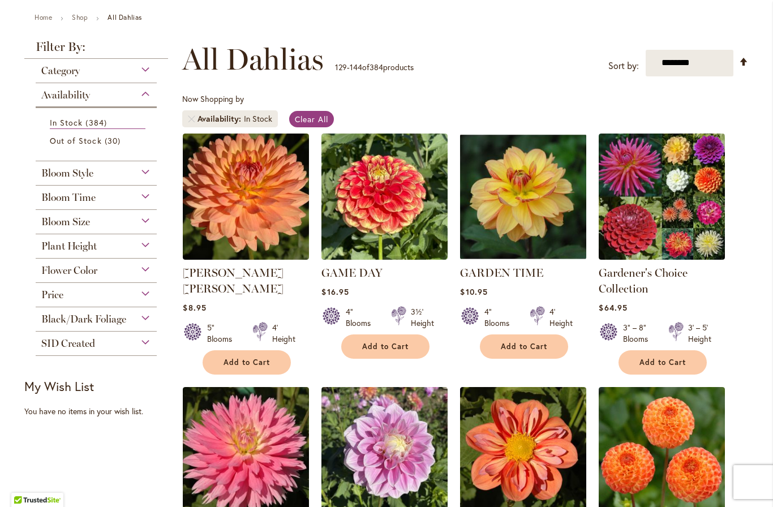
click at [269, 214] on img at bounding box center [246, 196] width 126 height 126
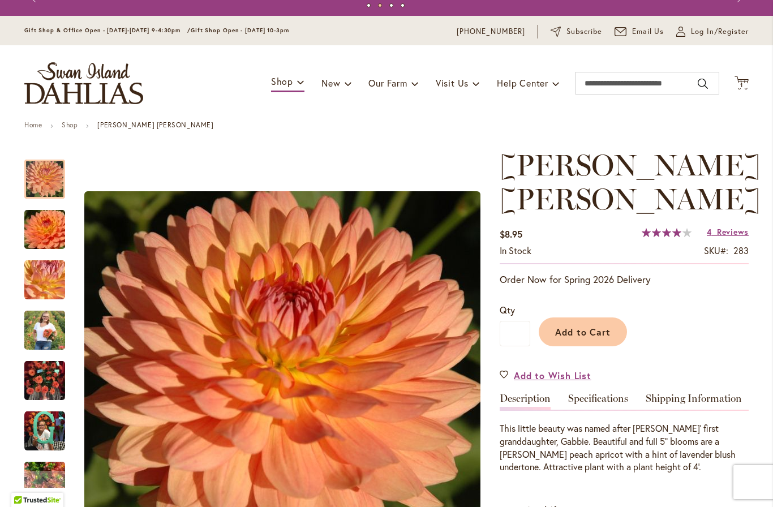
scroll to position [21, 0]
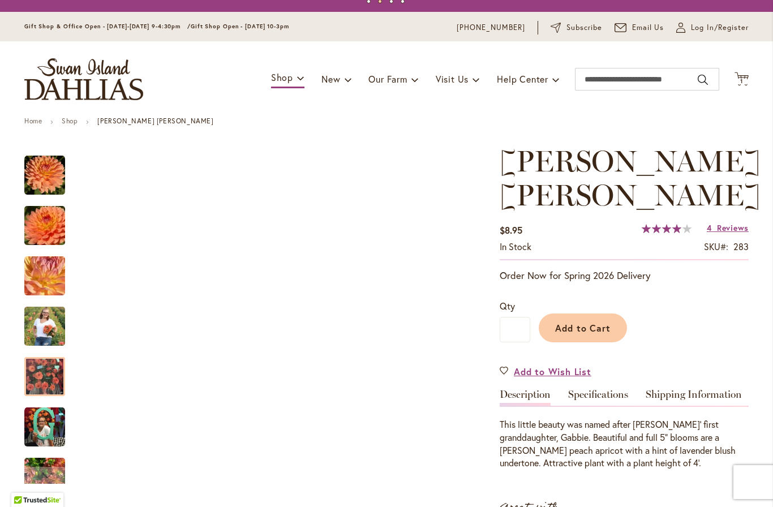
click at [35, 377] on img "GABRIELLE MARIE" at bounding box center [44, 377] width 41 height 54
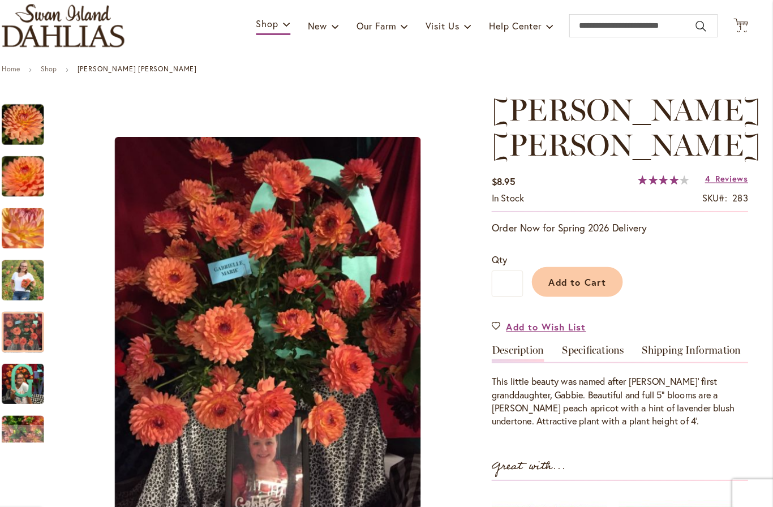
scroll to position [75, 0]
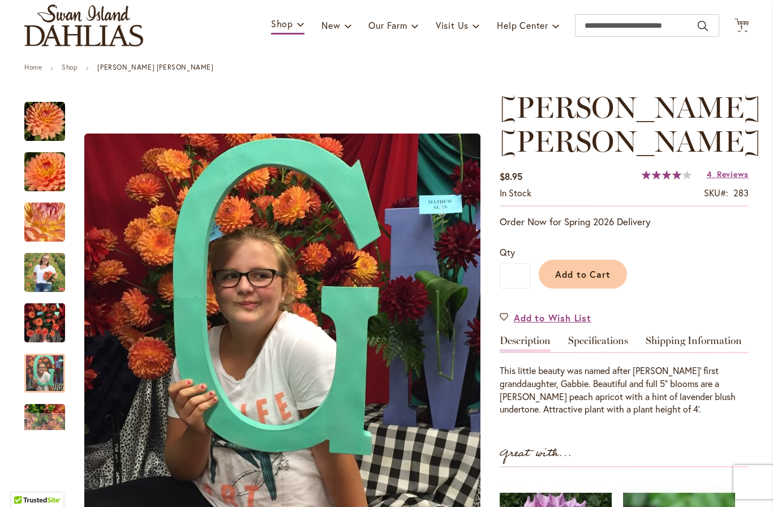
click at [40, 286] on img "GABRIELLE MARIE" at bounding box center [44, 272] width 41 height 51
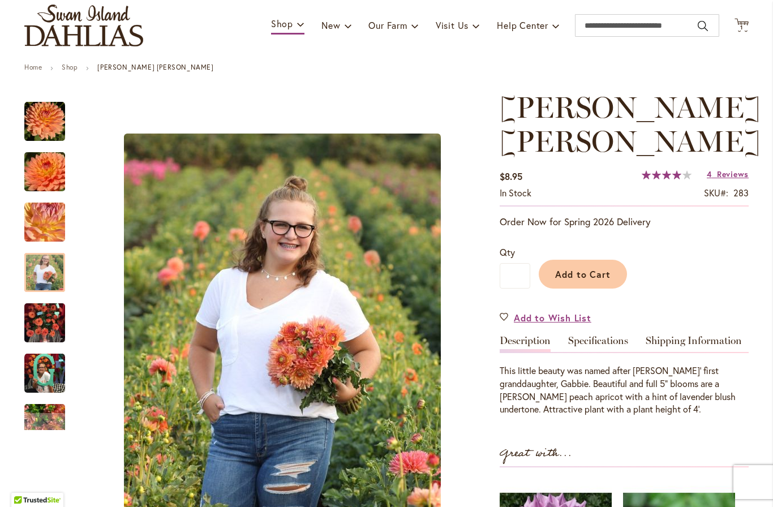
click at [43, 253] on div at bounding box center [44, 272] width 41 height 39
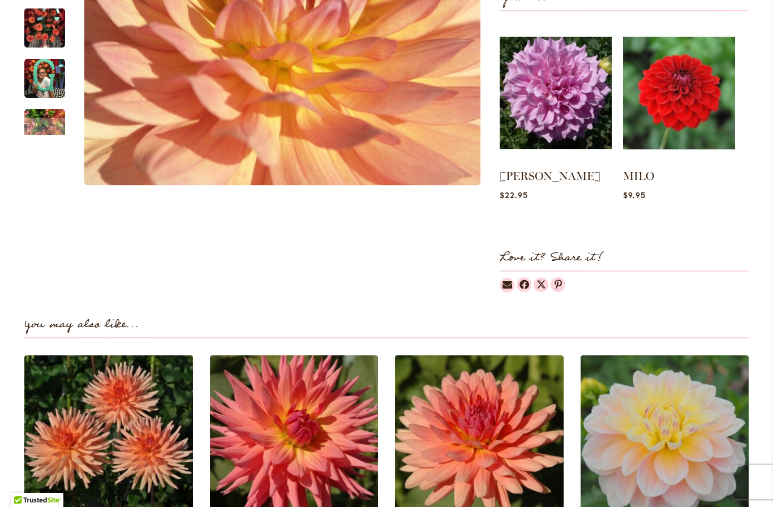
scroll to position [516, 0]
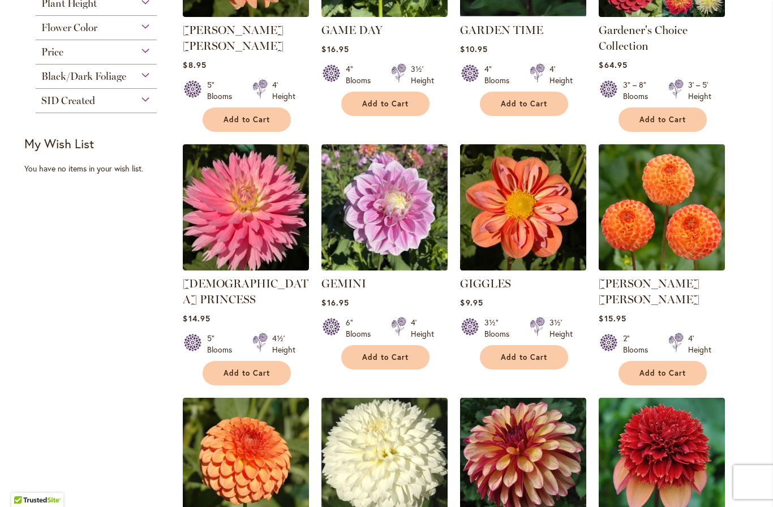
scroll to position [369, 0]
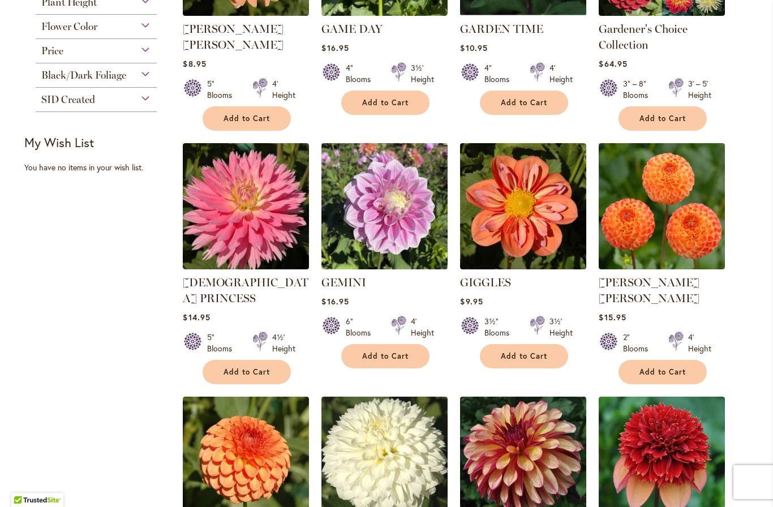
click at [546, 224] on img at bounding box center [523, 206] width 126 height 126
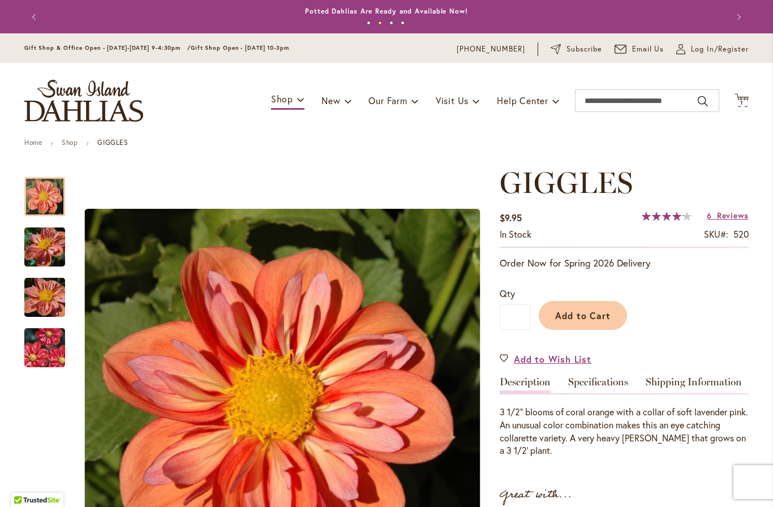
click at [38, 354] on img "GIGGLES" at bounding box center [44, 348] width 81 height 54
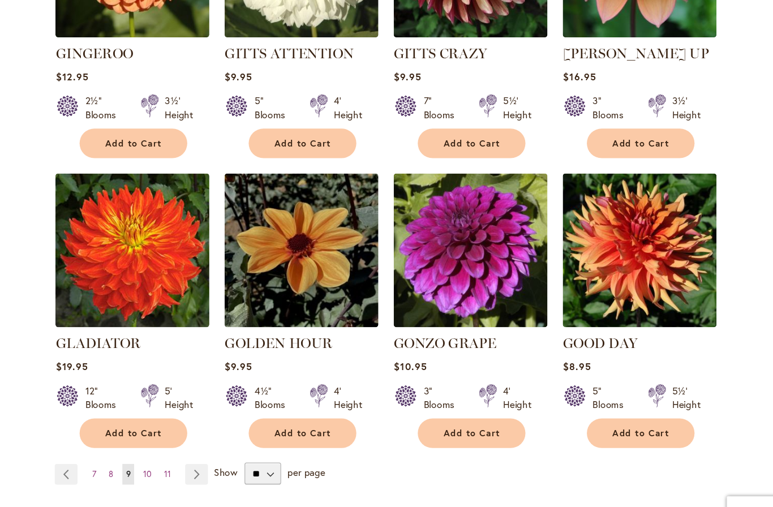
scroll to position [812, 0]
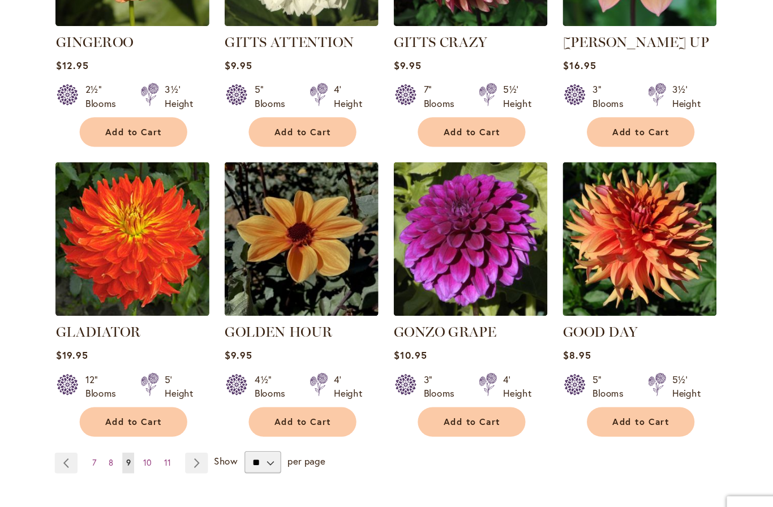
click at [321, 204] on img at bounding box center [384, 254] width 126 height 126
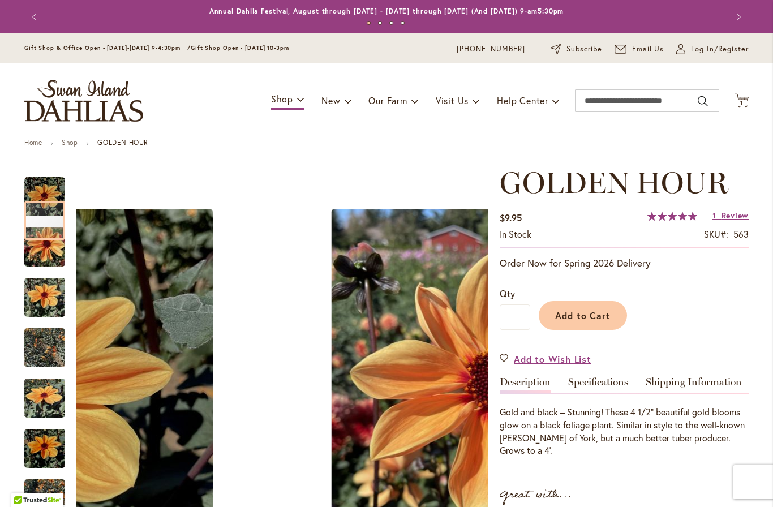
click at [38, 356] on img "Golden Hour" at bounding box center [44, 348] width 41 height 54
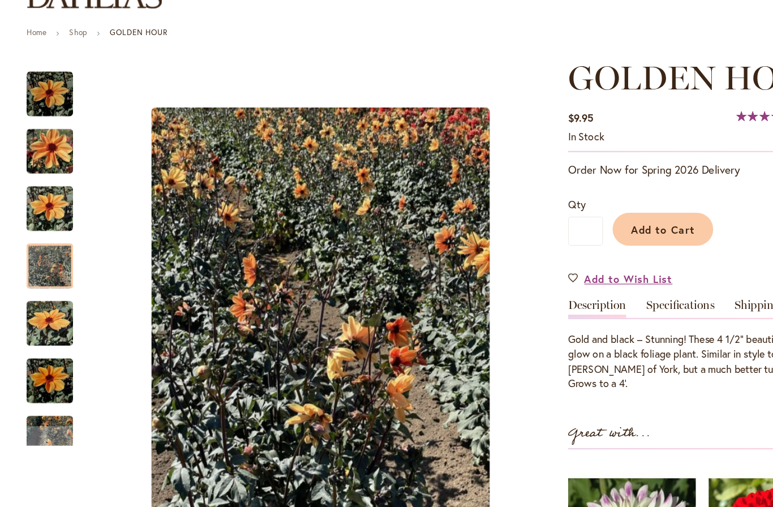
scroll to position [94, 0]
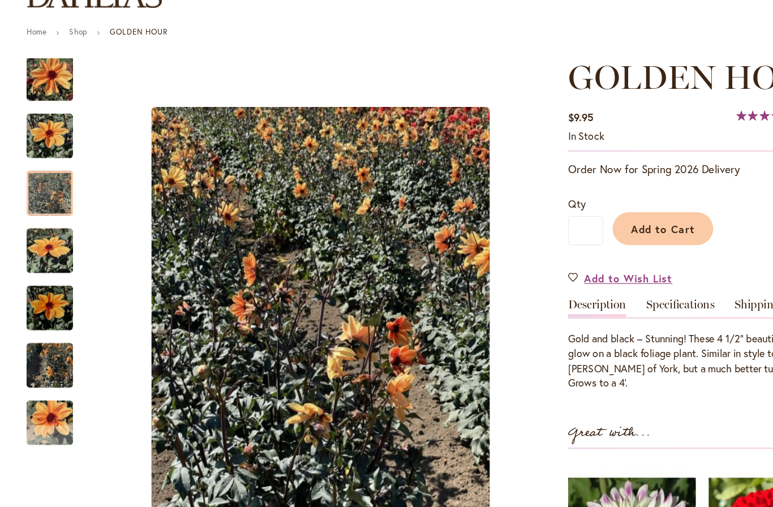
click at [42, 394] on div "Next" at bounding box center [44, 402] width 17 height 17
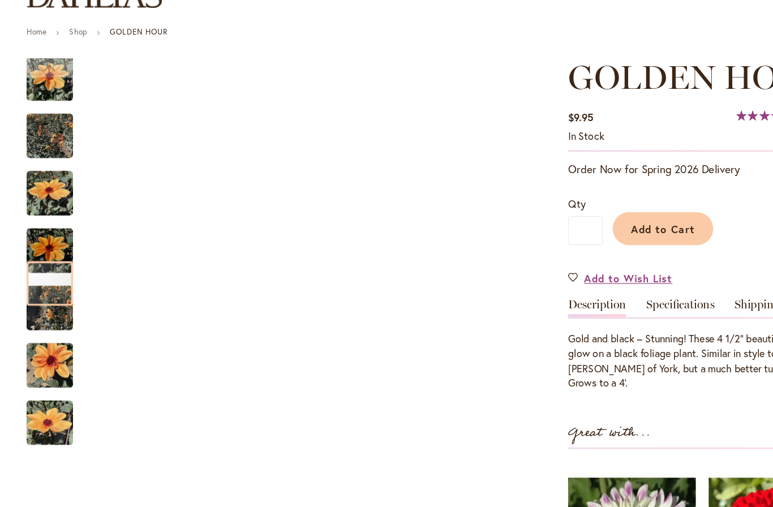
click at [36, 368] on img "Golden Hour" at bounding box center [44, 392] width 41 height 54
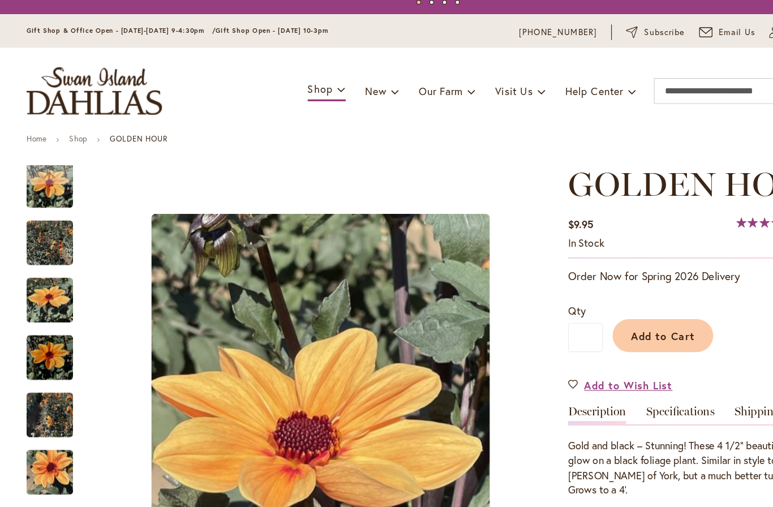
scroll to position [0, 0]
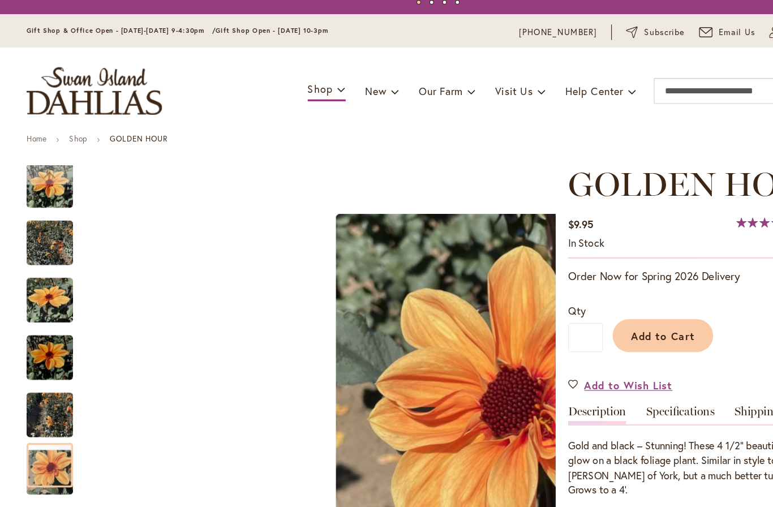
click at [40, 363] on img "Golden Hour" at bounding box center [44, 385] width 41 height 54
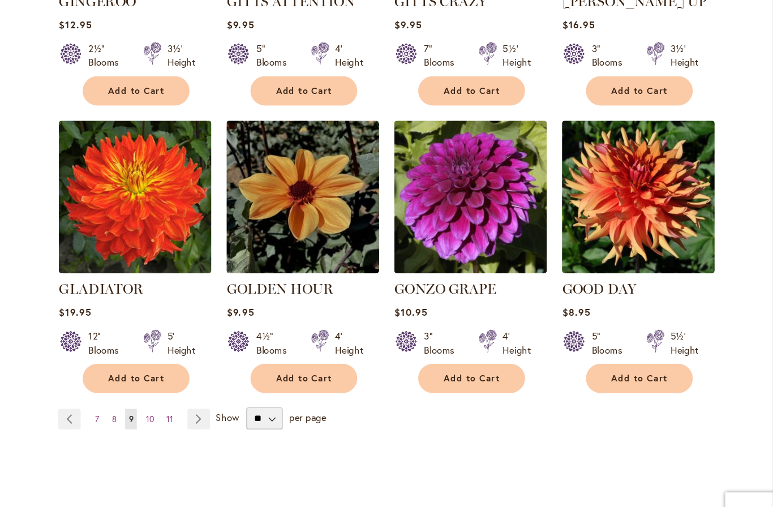
scroll to position [849, 0]
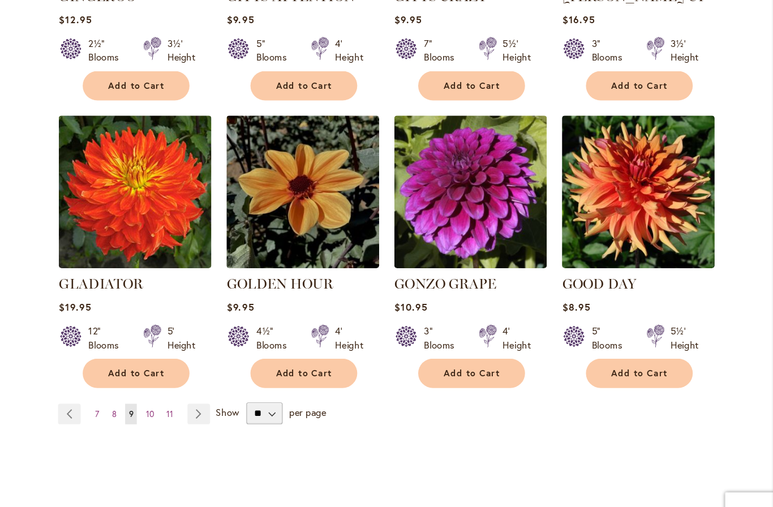
click at [183, 169] on img at bounding box center [246, 217] width 126 height 126
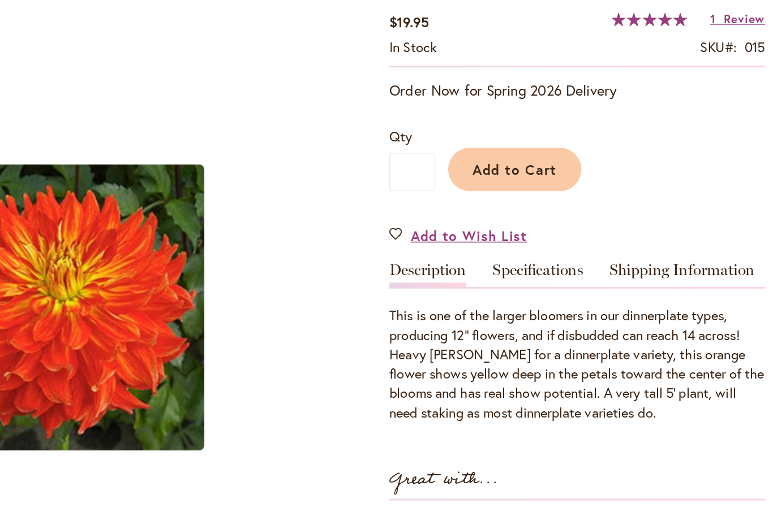
scroll to position [96, 0]
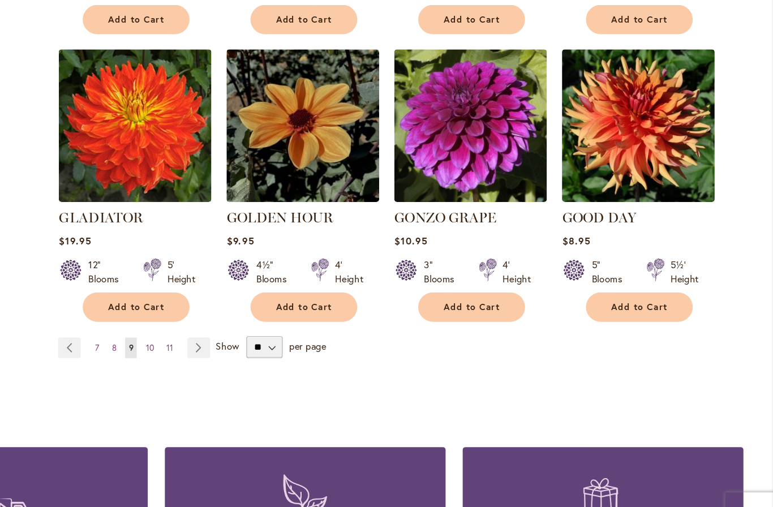
scroll to position [904, 0]
click at [289, 337] on link "Page Next" at bounding box center [298, 345] width 19 height 17
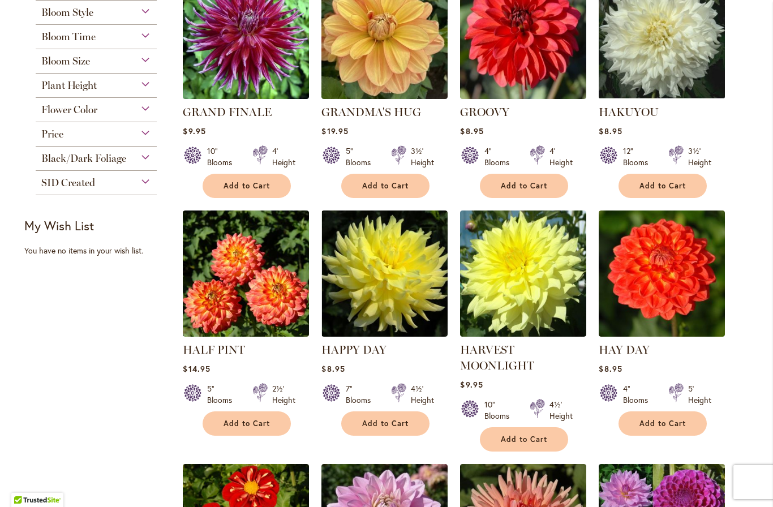
scroll to position [287, 0]
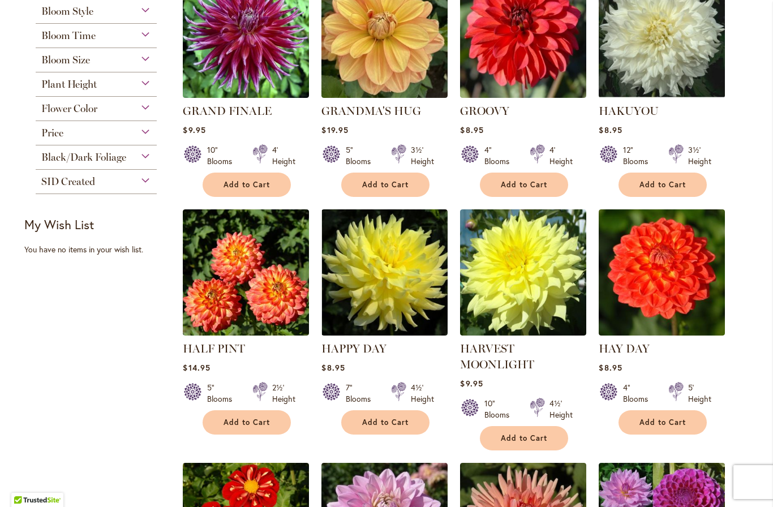
click at [287, 301] on img at bounding box center [246, 272] width 126 height 126
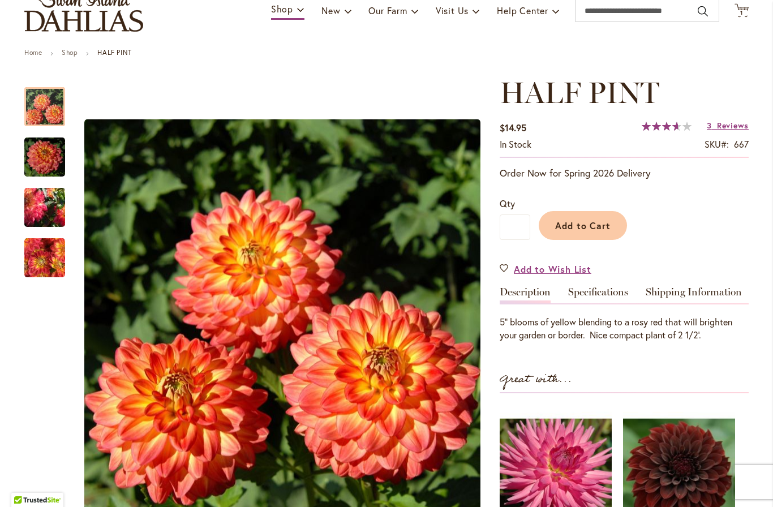
scroll to position [97, 0]
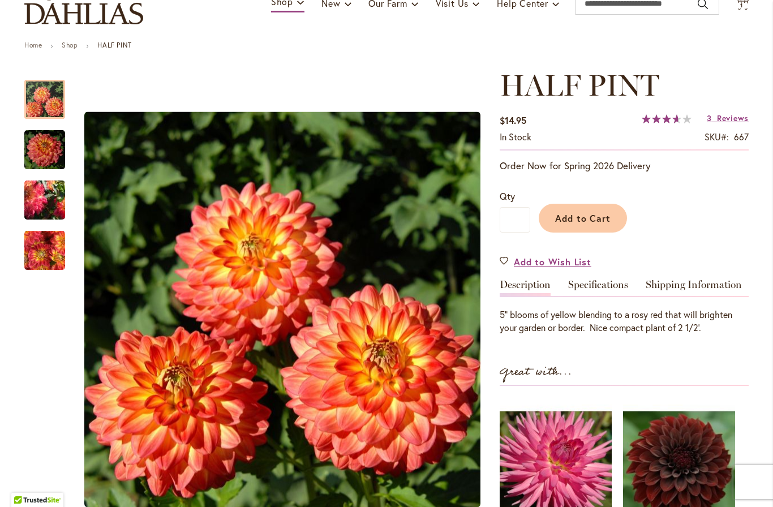
click at [40, 204] on img "HALF PINT" at bounding box center [44, 200] width 81 height 64
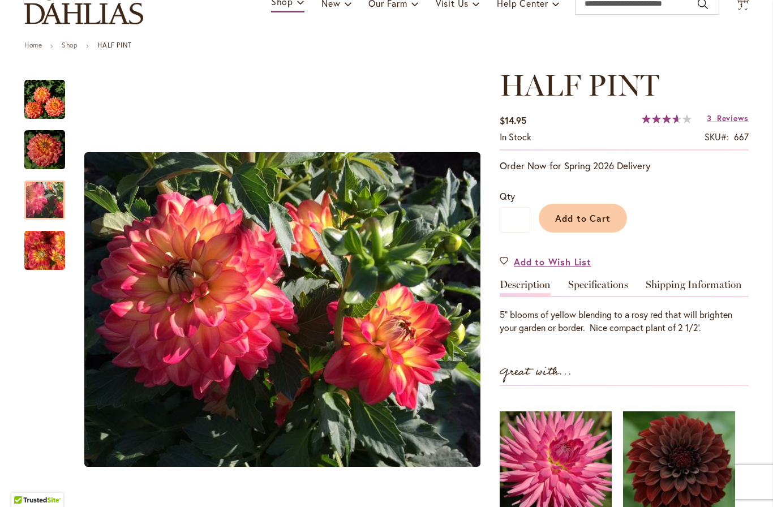
click at [37, 197] on div at bounding box center [44, 199] width 41 height 39
click at [63, 155] on img "HALF PINT" at bounding box center [44, 149] width 41 height 43
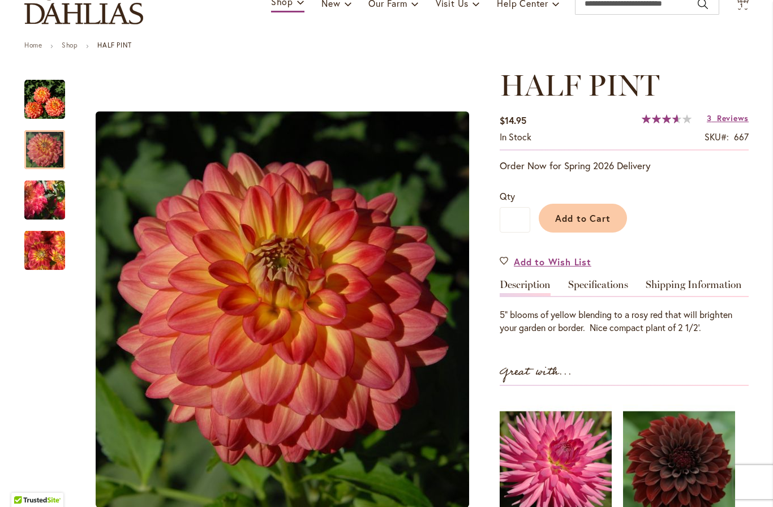
click at [62, 105] on img "HALF PINT" at bounding box center [44, 99] width 41 height 41
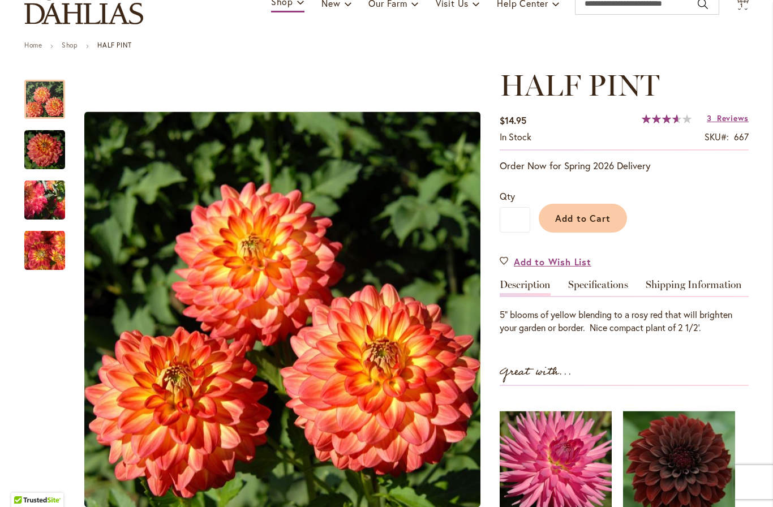
click at [596, 225] on button "Add to Cart" at bounding box center [582, 218] width 88 height 29
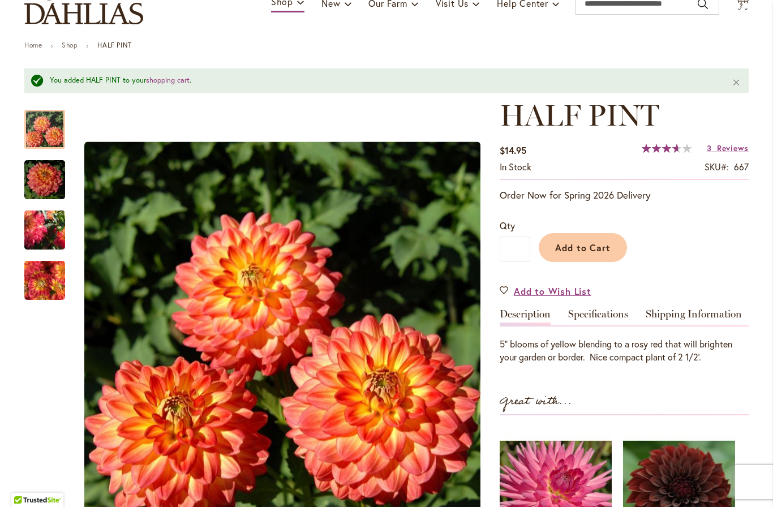
click at [733, 150] on span "Reviews" at bounding box center [733, 148] width 32 height 11
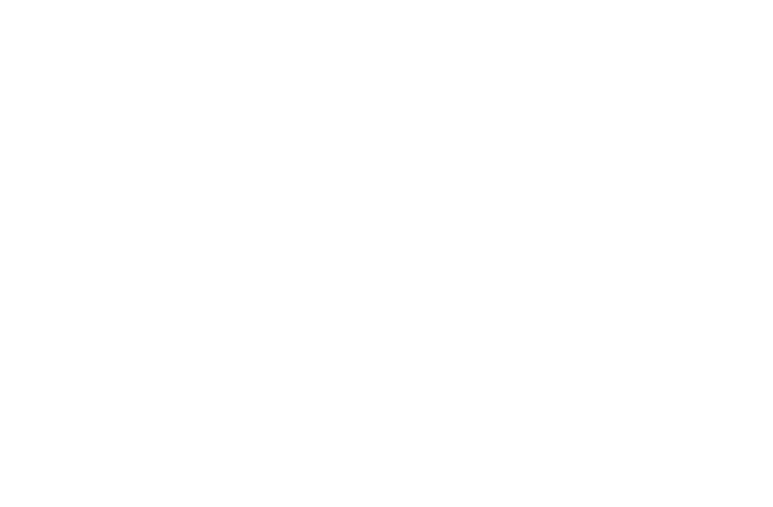
scroll to position [1050, 0]
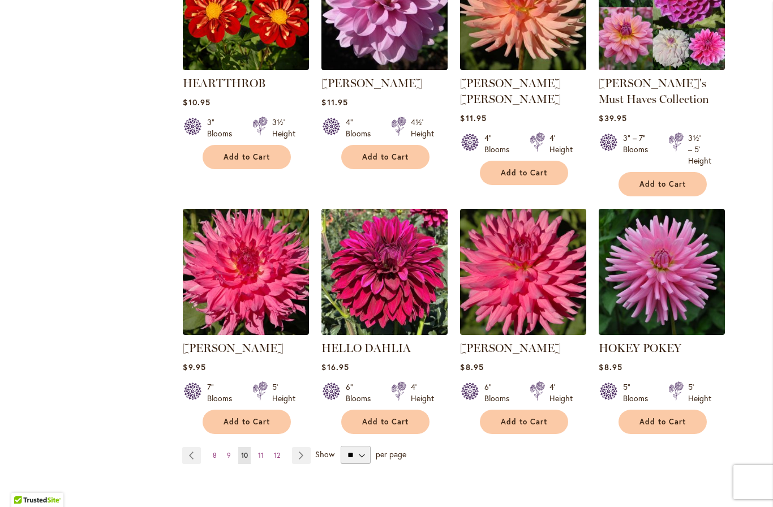
scroll to position [807, 0]
